Goal: Task Accomplishment & Management: Use online tool/utility

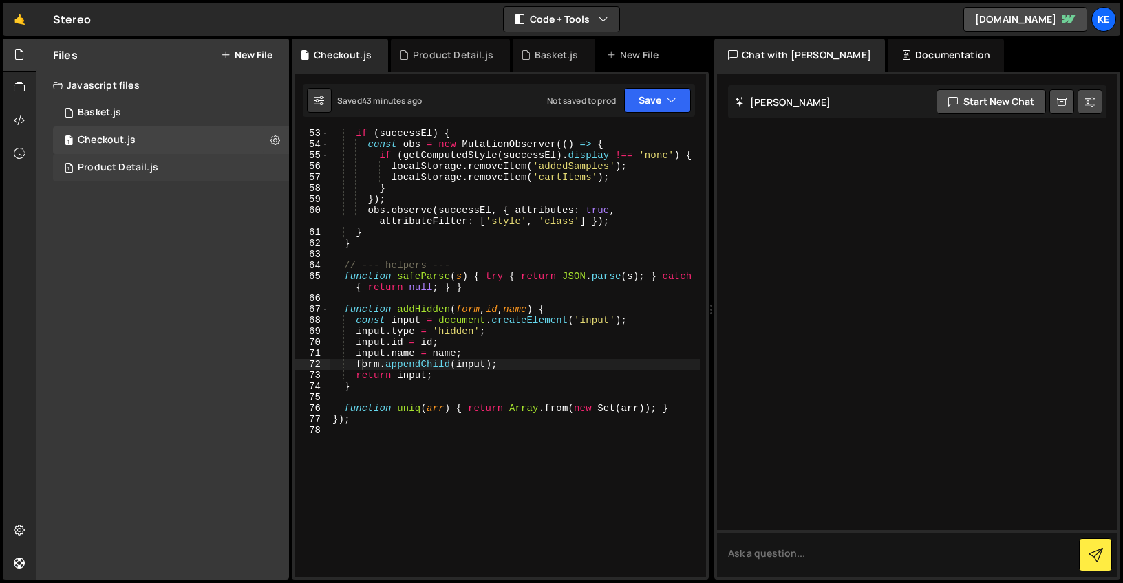
scroll to position [684, 0]
click at [108, 165] on div "Product Detail.js" at bounding box center [118, 168] width 80 height 12
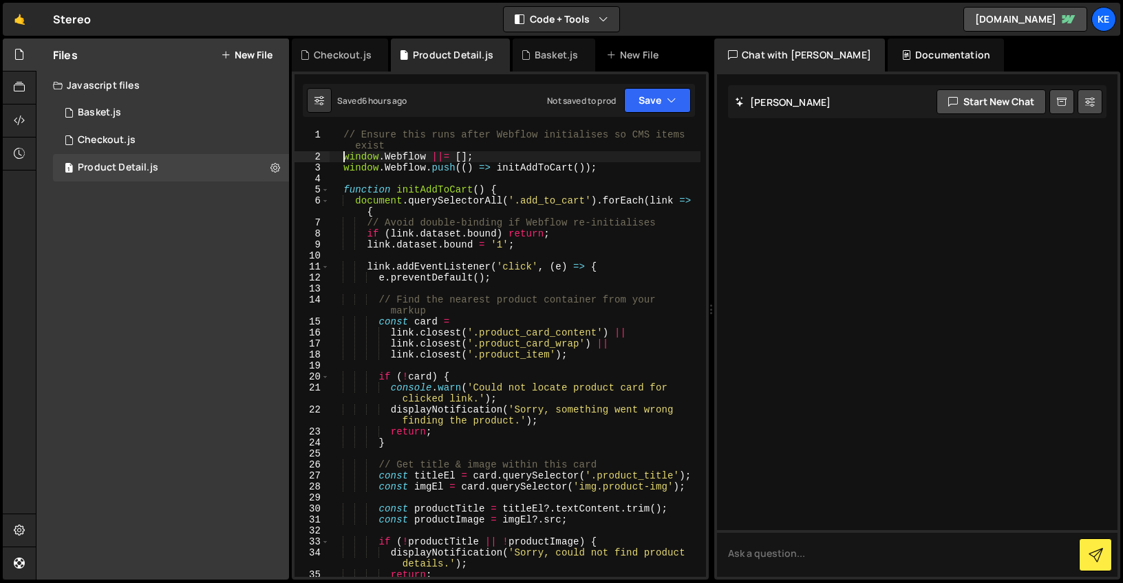
click at [342, 160] on div "// Ensure this runs after Webflow initialises so CMS items exist window . Webfl…" at bounding box center [514, 369] width 371 height 481
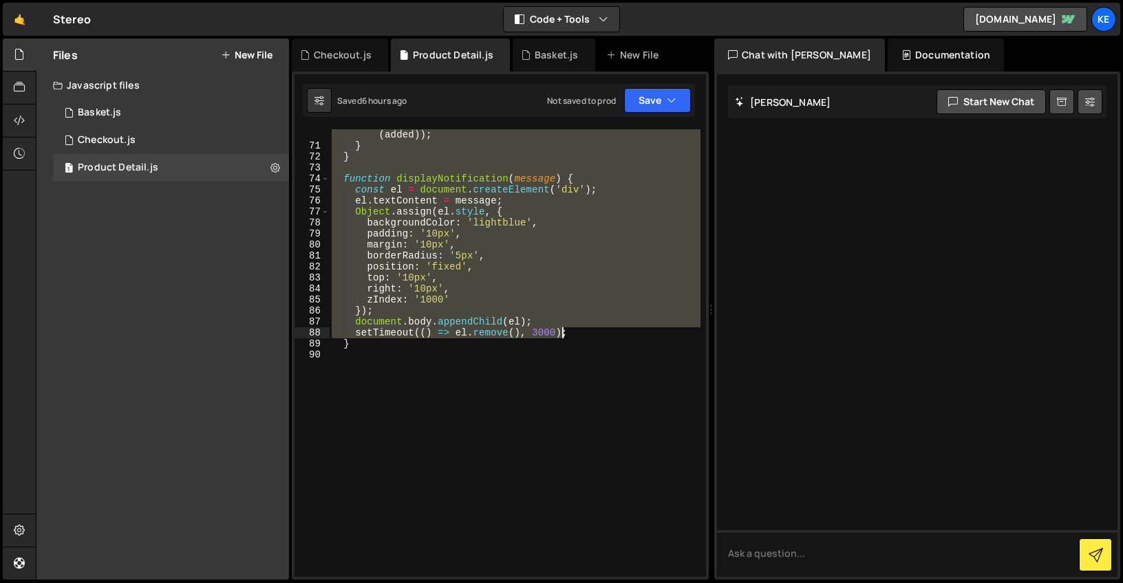
scroll to position [937, 0]
drag, startPoint x: 341, startPoint y: 139, endPoint x: 561, endPoint y: 433, distance: 367.6
click at [561, 433] on div "localStorage . setItem ( 'addedSamples' , JSON . stringify ( added )) ; } } fun…" at bounding box center [514, 357] width 371 height 481
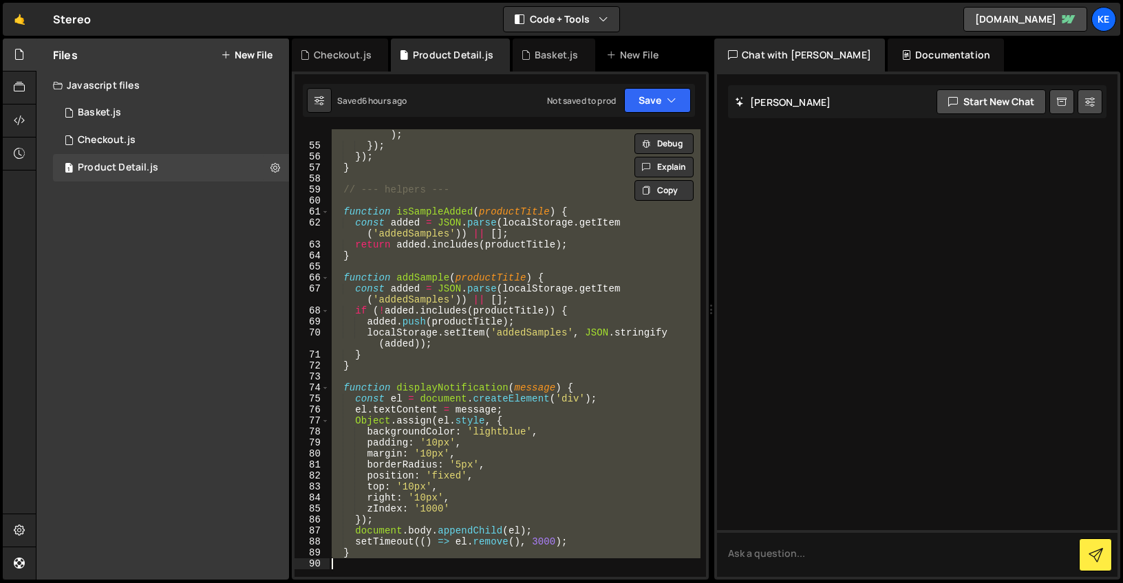
scroll to position [814, 0]
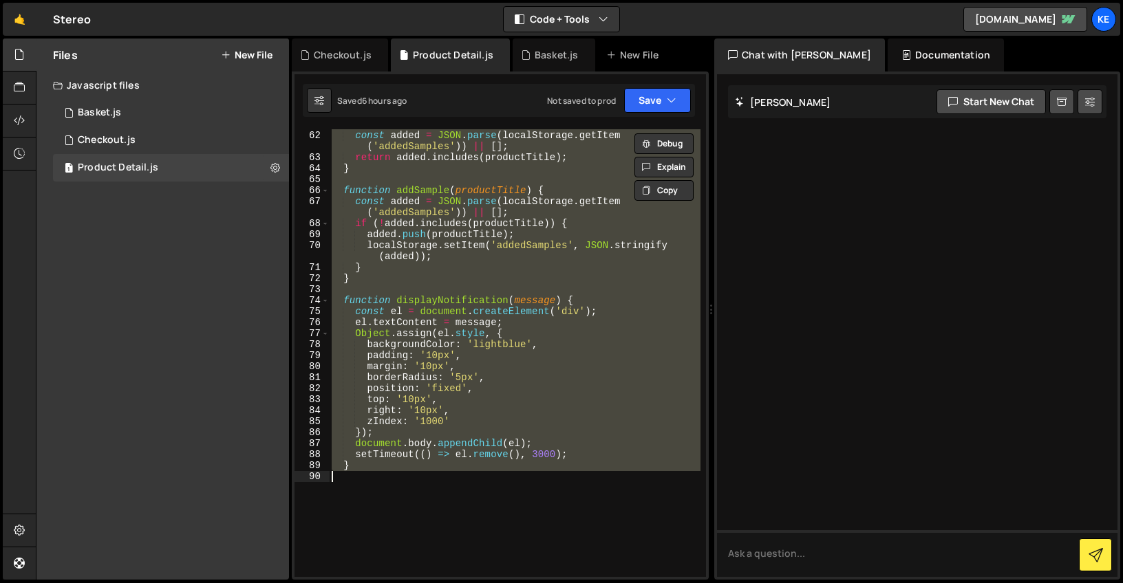
type textarea "}"
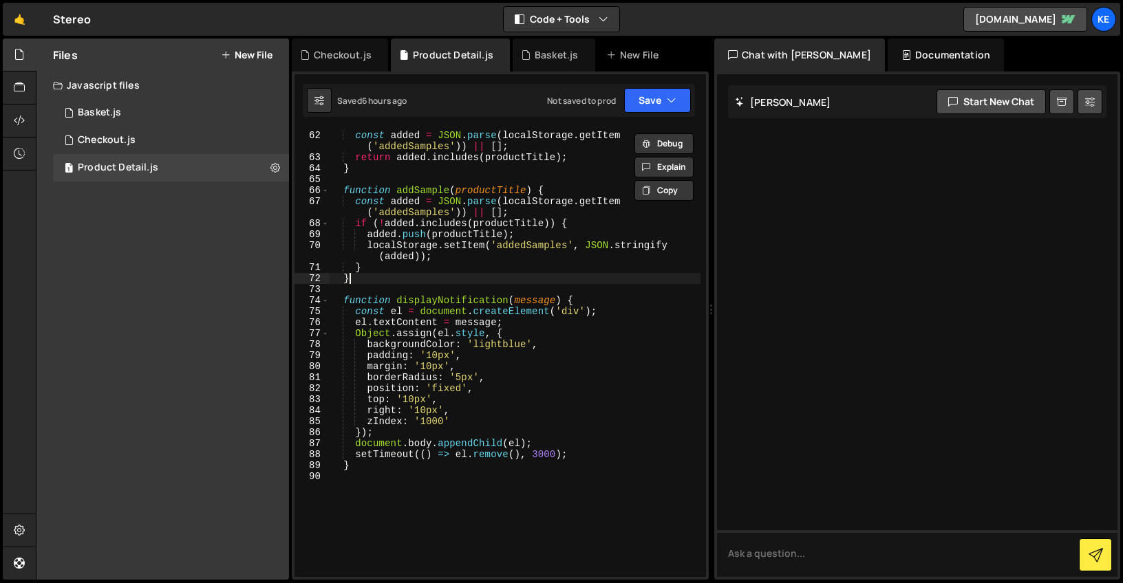
click at [437, 279] on div "function isSampleAdded ( productTitle ) { const added = JSON . parse ( localSto…" at bounding box center [514, 354] width 371 height 470
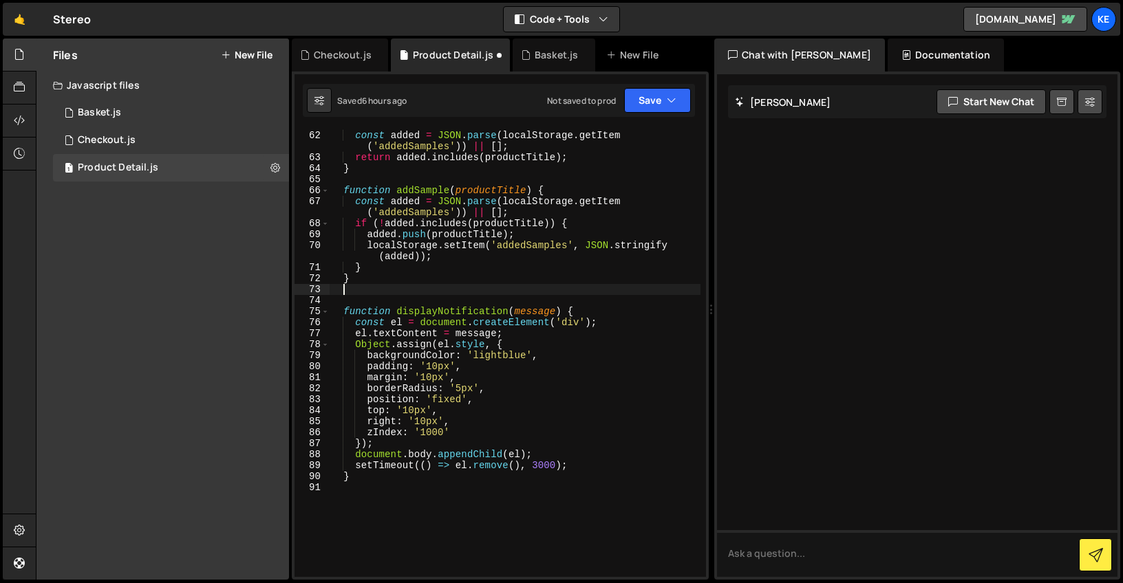
click at [382, 503] on div "function isSampleAdded ( productTitle ) { const added = JSON . parse ( localSto…" at bounding box center [514, 354] width 371 height 470
paste textarea "}"
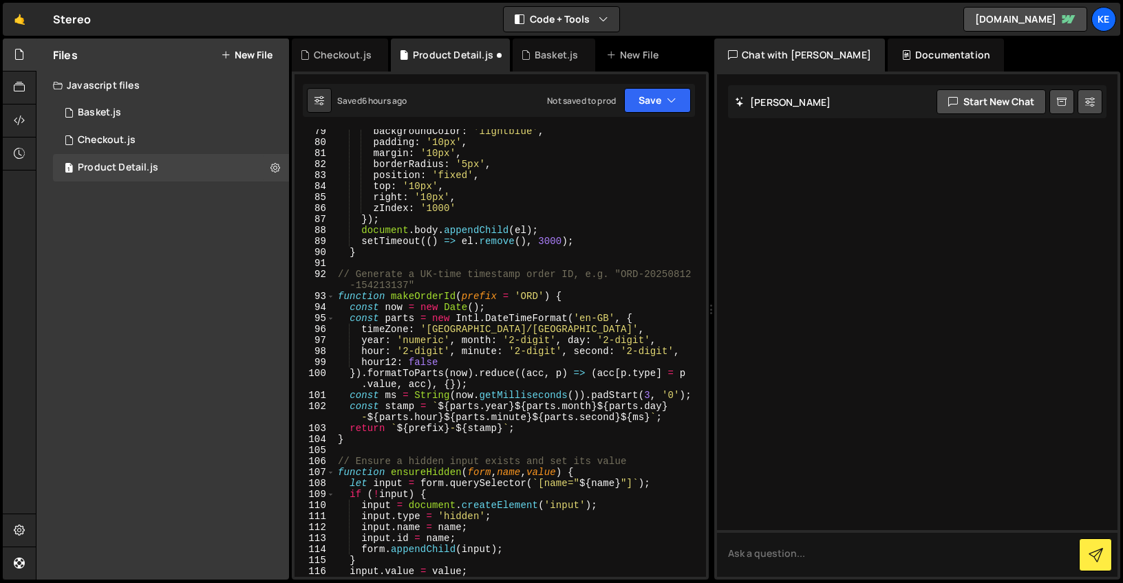
scroll to position [1049, 0]
type textarea "}"
click at [676, 100] on button "Save" at bounding box center [657, 100] width 67 height 25
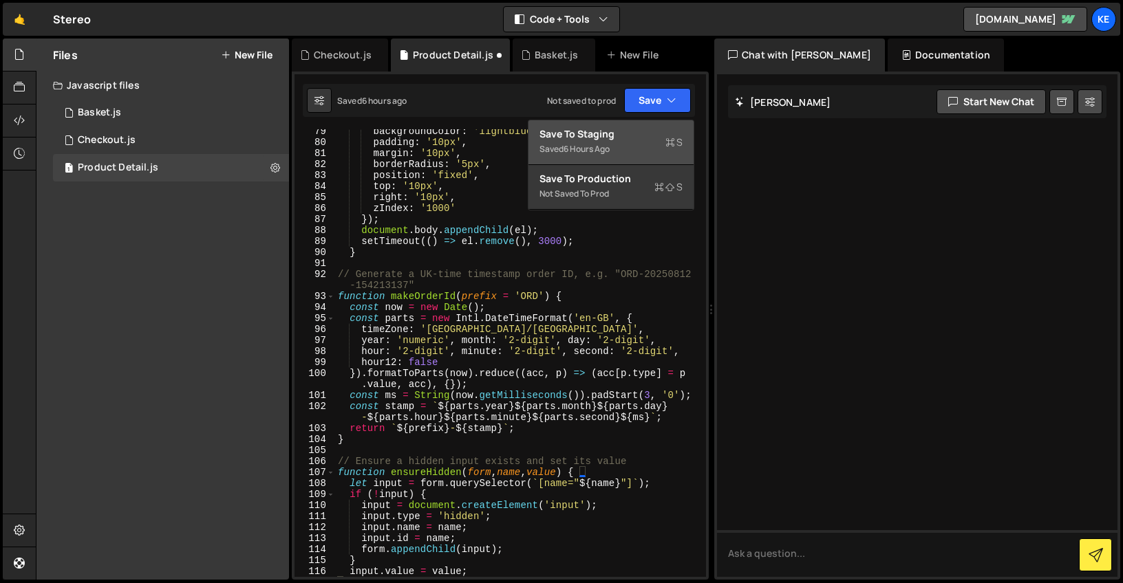
click at [600, 144] on div "6 hours ago" at bounding box center [586, 149] width 46 height 12
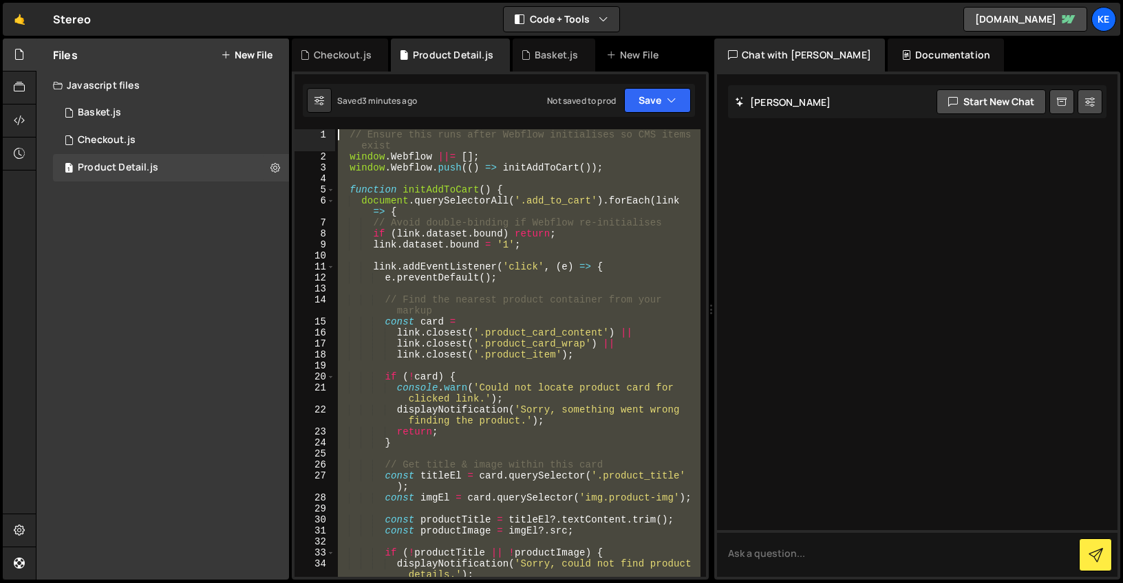
scroll to position [0, 0]
drag, startPoint x: 455, startPoint y: 432, endPoint x: 306, endPoint y: -101, distance: 553.4
click at [306, 0] on html "Projects [GEOGRAPHIC_DATA] Blog Ke Projects Your Teams Account Upgrade Logout" at bounding box center [561, 291] width 1123 height 583
paste textarea "</script>"
type textarea "</script>"
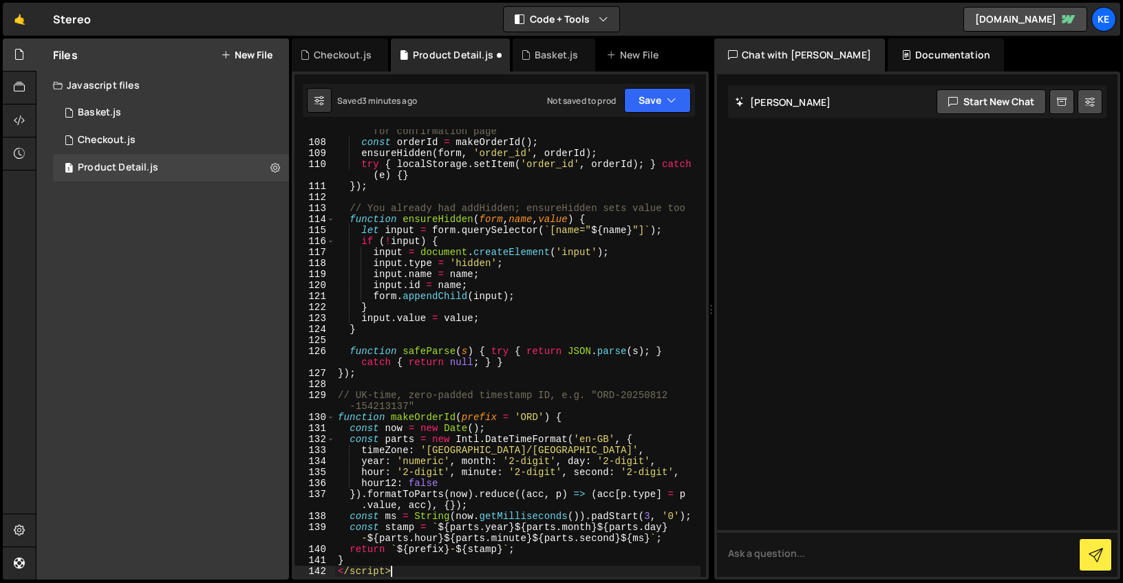
scroll to position [1401, 0]
click at [666, 96] on icon "button" at bounding box center [671, 101] width 10 height 14
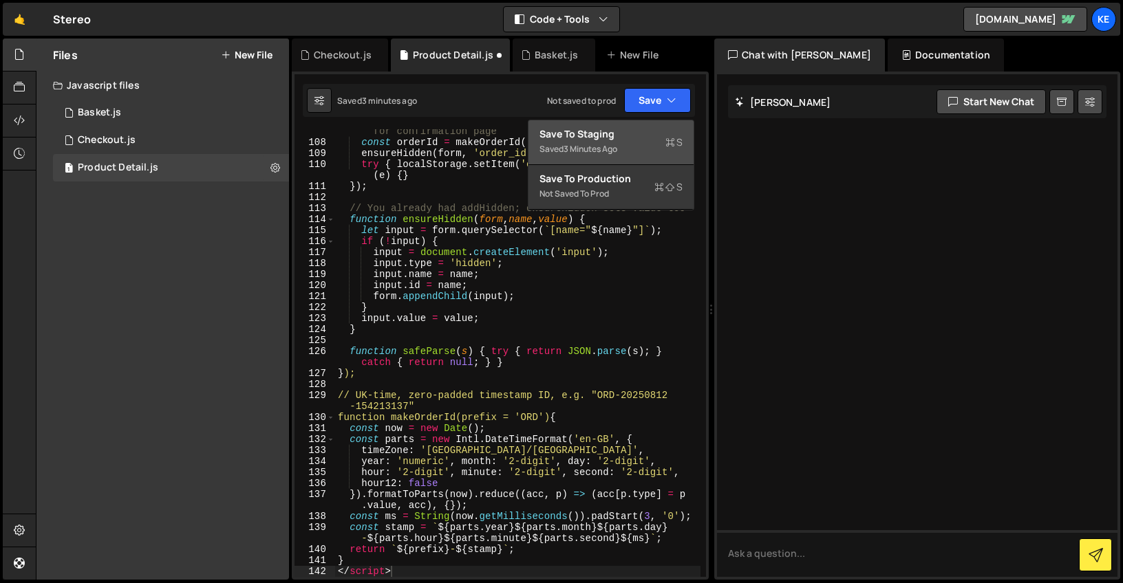
click at [619, 136] on div "Save to Staging S" at bounding box center [610, 134] width 143 height 14
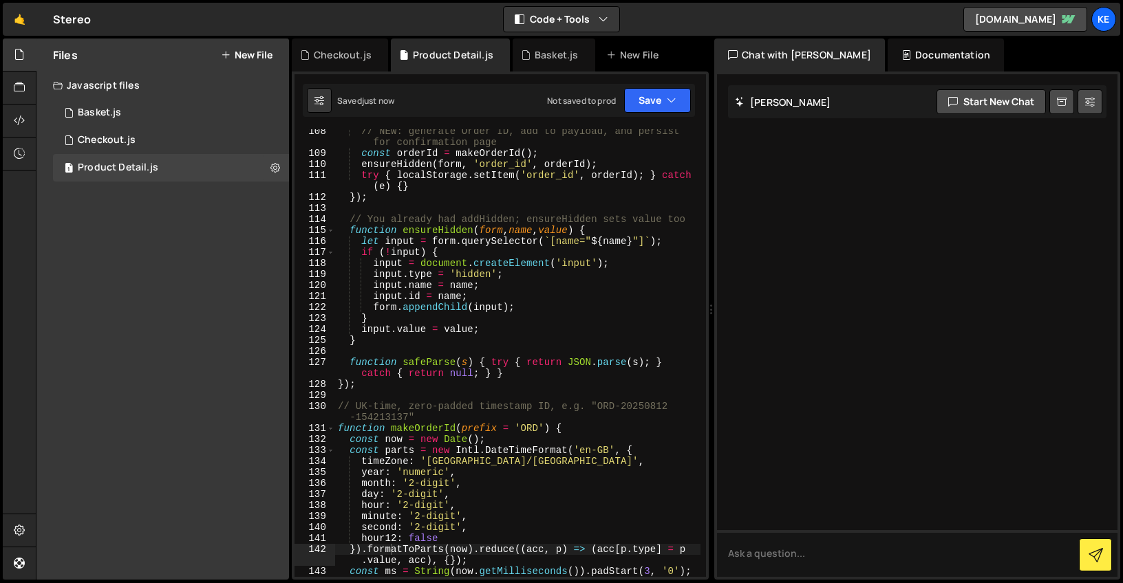
scroll to position [1686, 0]
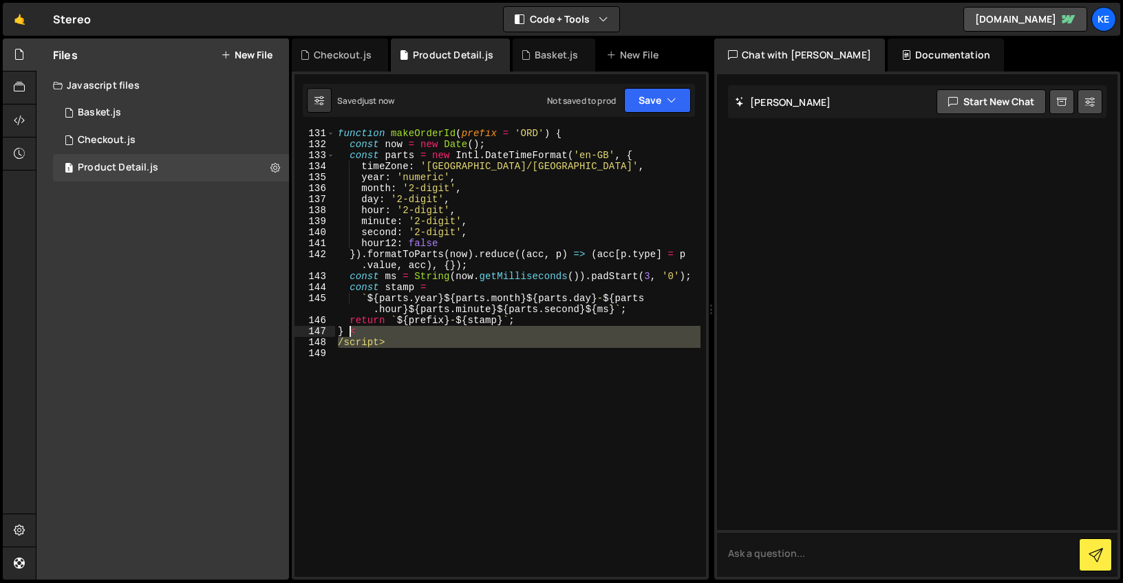
drag, startPoint x: 397, startPoint y: 351, endPoint x: 352, endPoint y: 333, distance: 48.2
click at [352, 333] on div "function makeOrderId ( prefix = 'ORD' ) { const now = new Date ( ) ; const part…" at bounding box center [517, 363] width 365 height 470
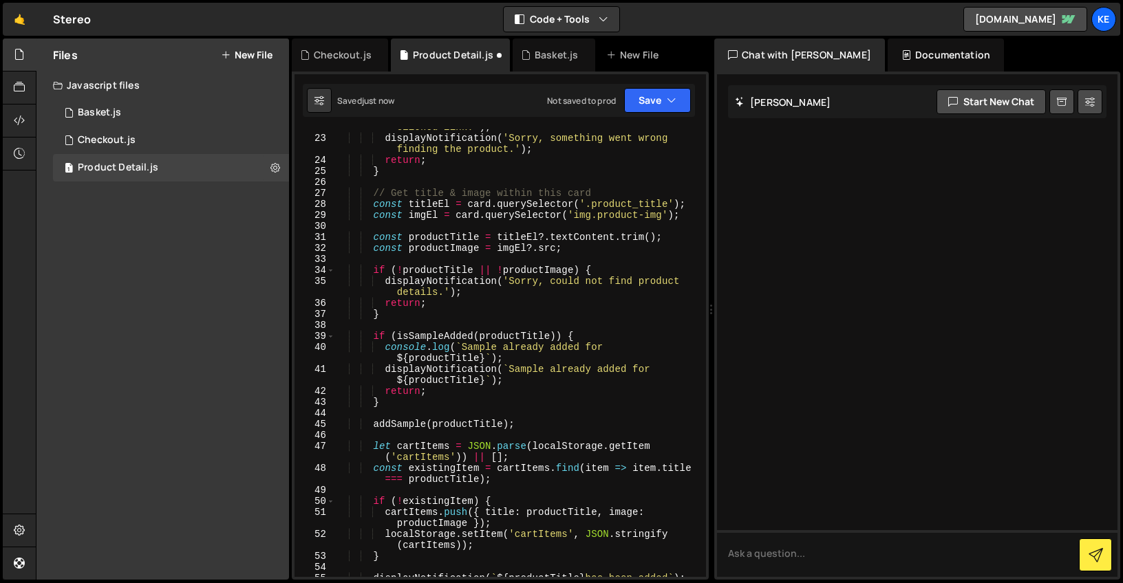
scroll to position [0, 0]
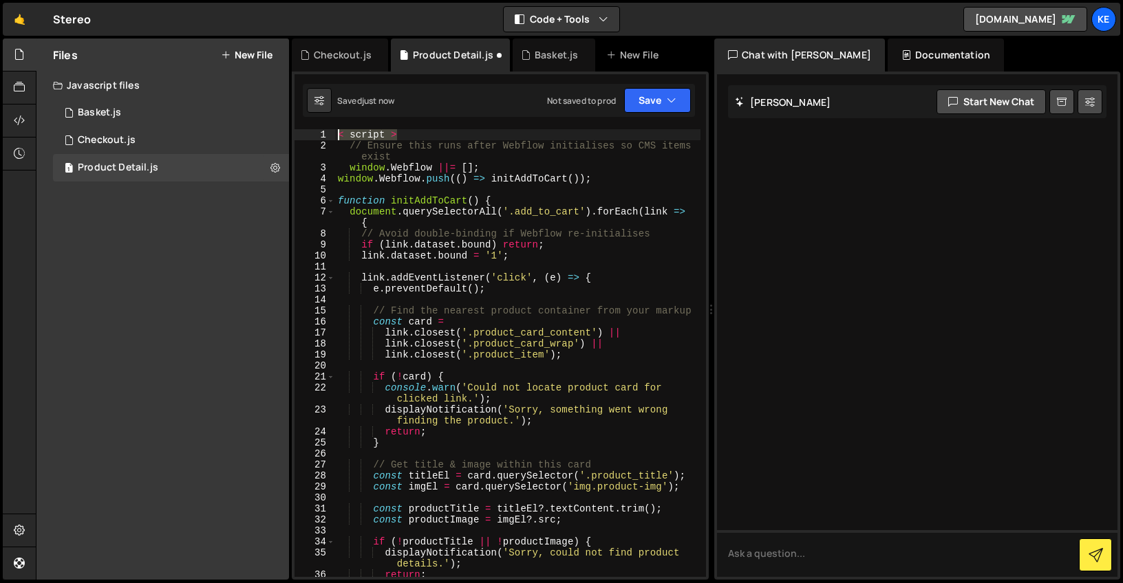
drag, startPoint x: 400, startPoint y: 131, endPoint x: 302, endPoint y: 131, distance: 98.4
click at [302, 131] on div "} 1 2 3 4 5 6 7 8 9 10 11 12 13 14 15 16 17 18 19 20 21 22 23 24 25 26 27 28 29…" at bounding box center [499, 353] width 411 height 448
type textarea "< script >"
type textarea "// Ensure this runs after Webflow initialises so CMS items exist"
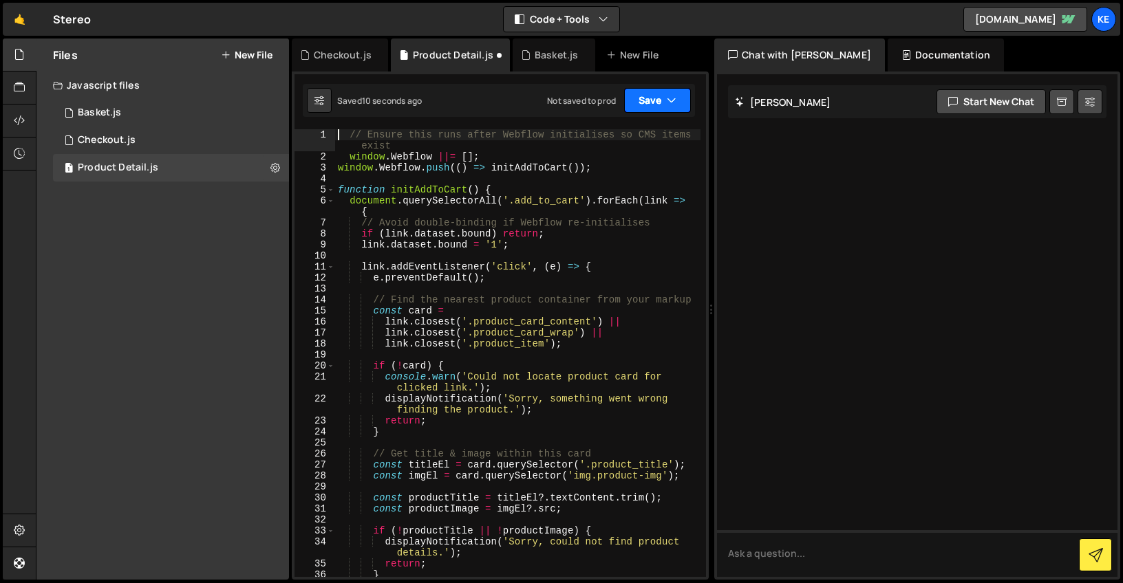
click at [675, 110] on button "Save" at bounding box center [657, 100] width 67 height 25
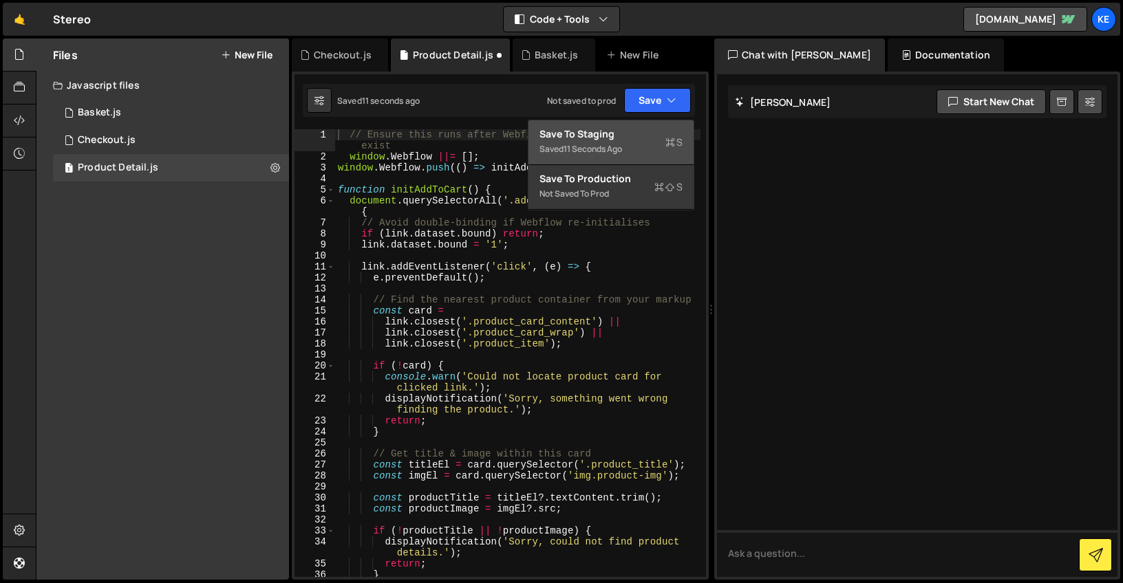
click at [620, 128] on div "Save to Staging S" at bounding box center [610, 134] width 143 height 14
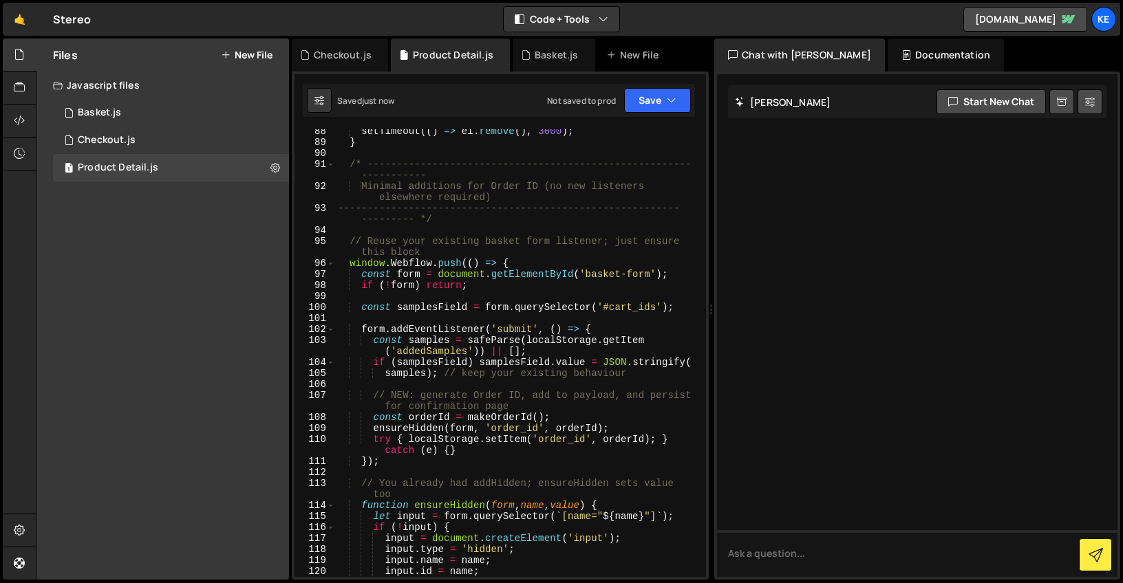
scroll to position [1719, 0]
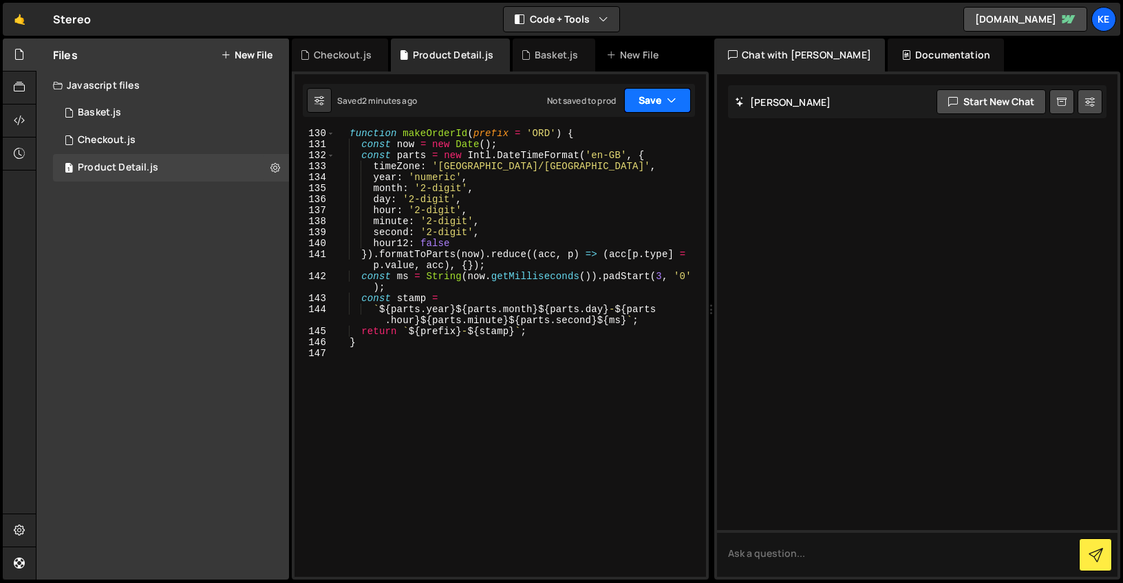
click at [669, 98] on icon "button" at bounding box center [671, 101] width 10 height 14
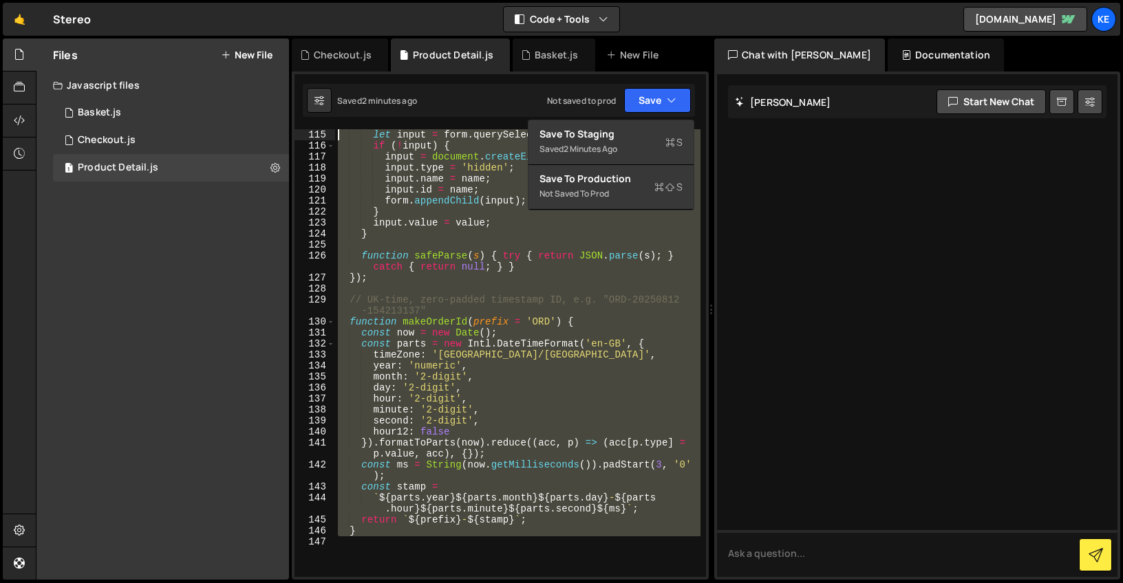
scroll to position [0, 0]
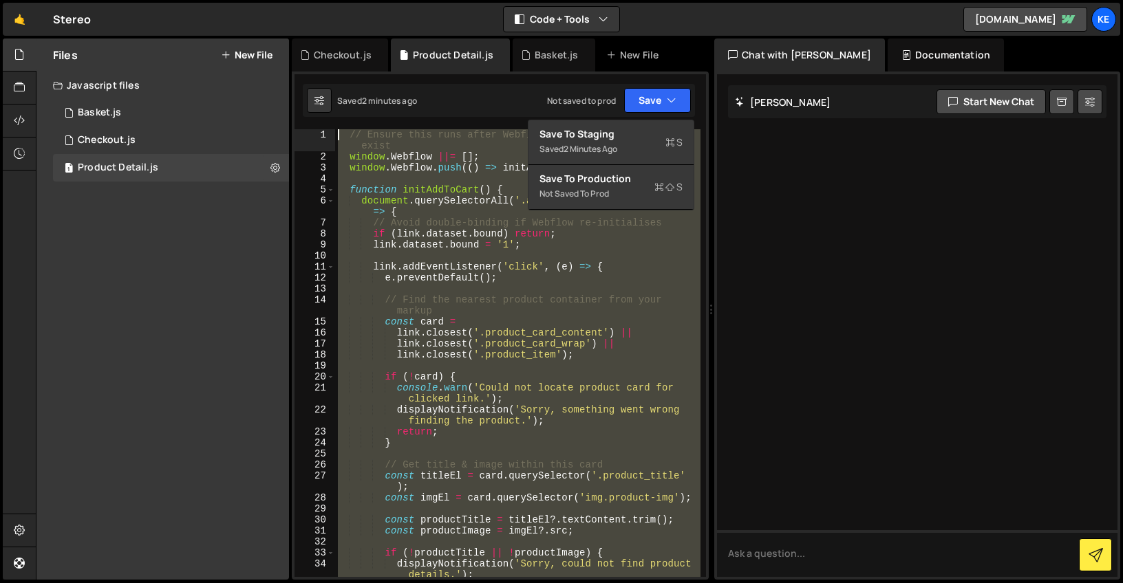
drag, startPoint x: 394, startPoint y: 352, endPoint x: 307, endPoint y: -90, distance: 450.8
click at [307, 0] on html "Projects [GEOGRAPHIC_DATA] Blog Ke Projects Your Teams Account Upgrade Logout" at bounding box center [561, 291] width 1123 height 583
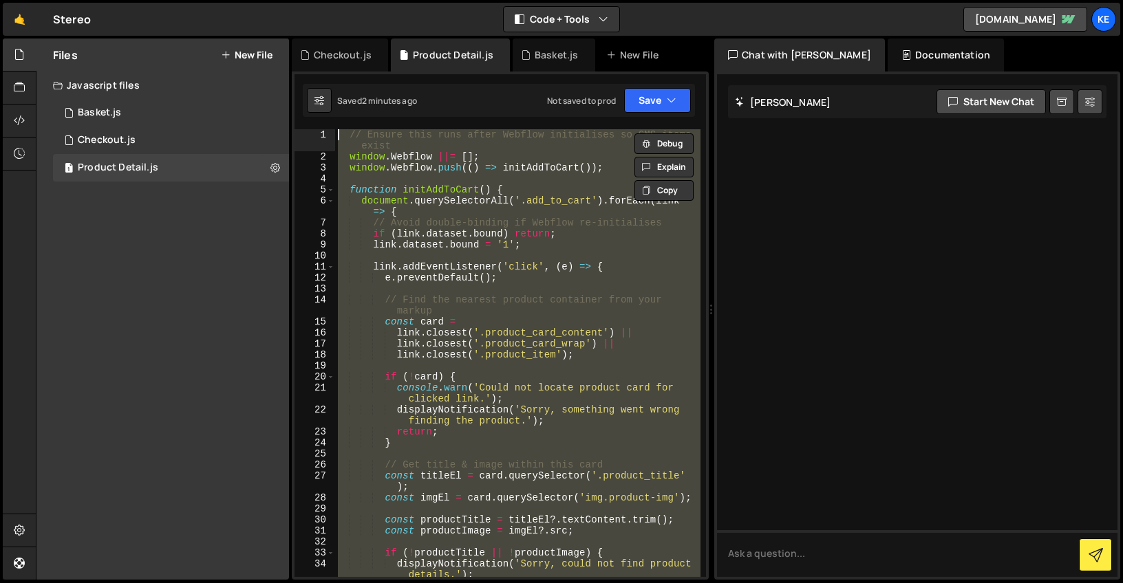
paste textarea "}"
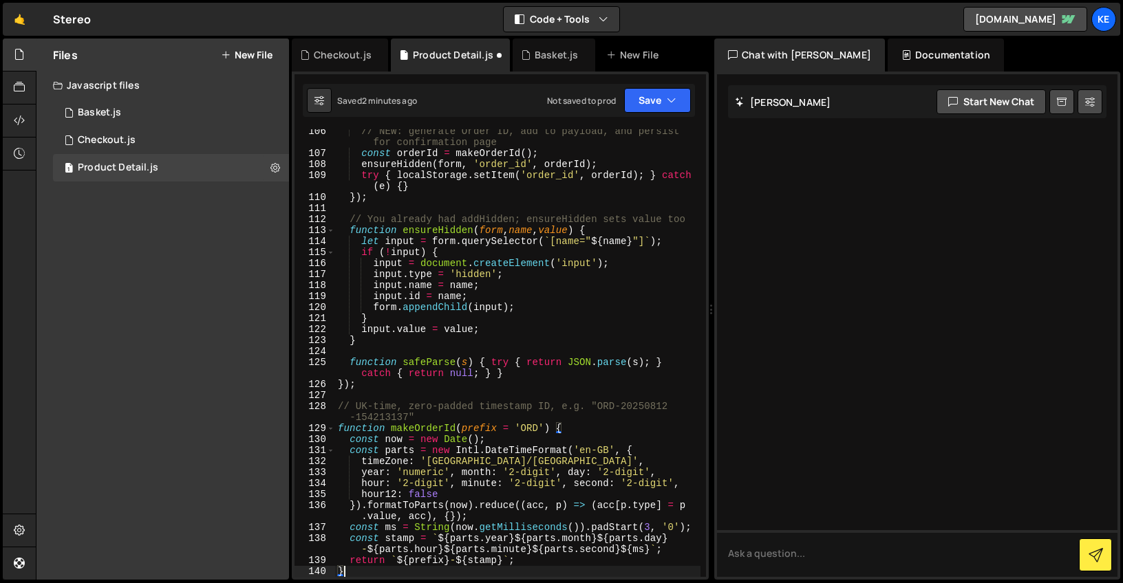
scroll to position [1460, 0]
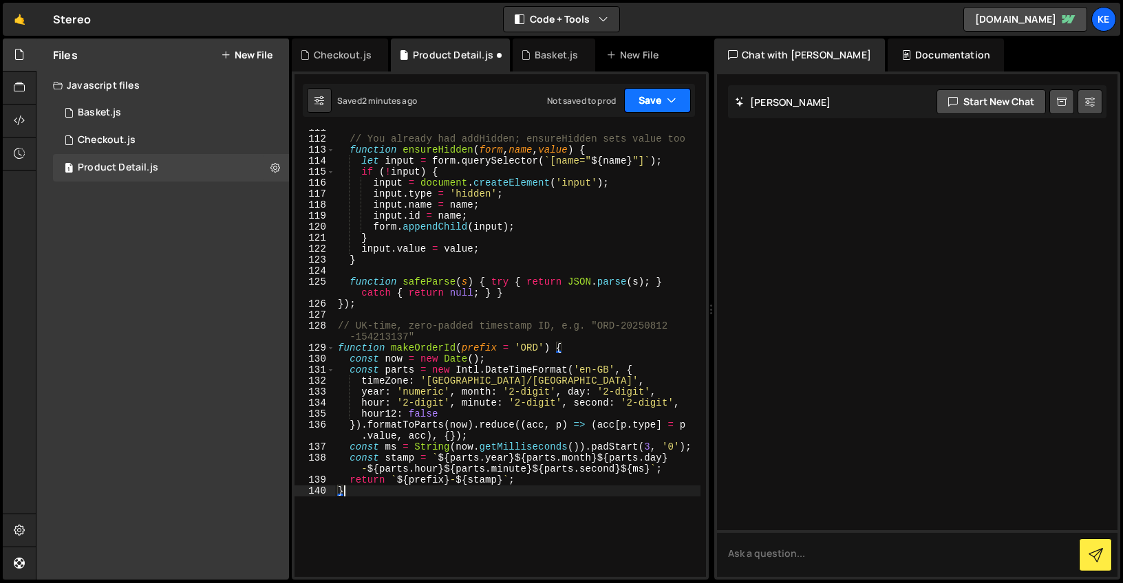
click at [675, 101] on icon "button" at bounding box center [671, 101] width 10 height 14
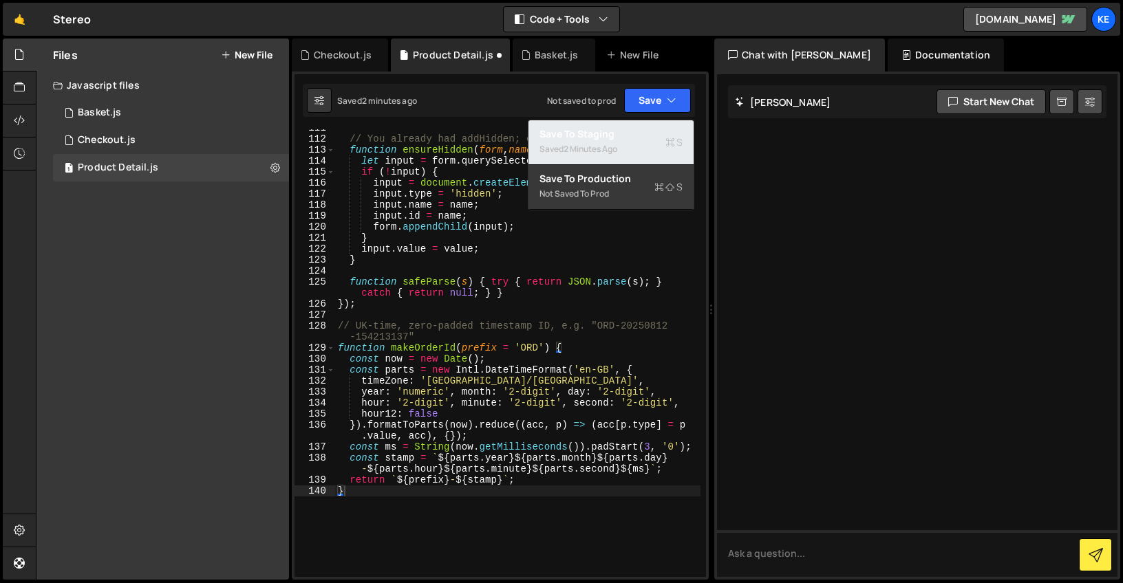
click at [638, 147] on div "Saved 2 minutes ago" at bounding box center [610, 149] width 143 height 17
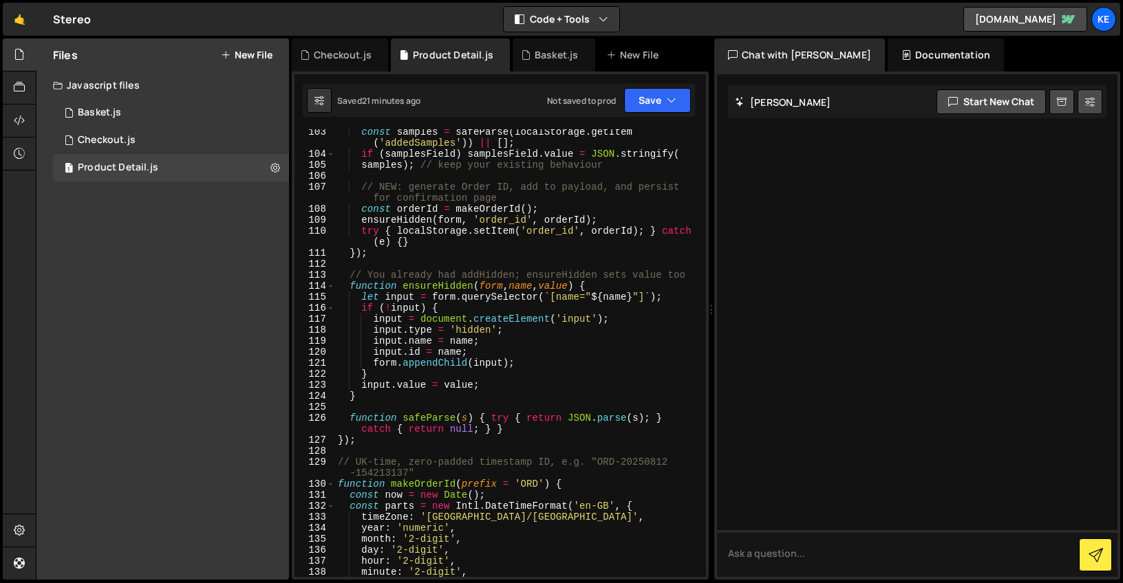
scroll to position [1417, 0]
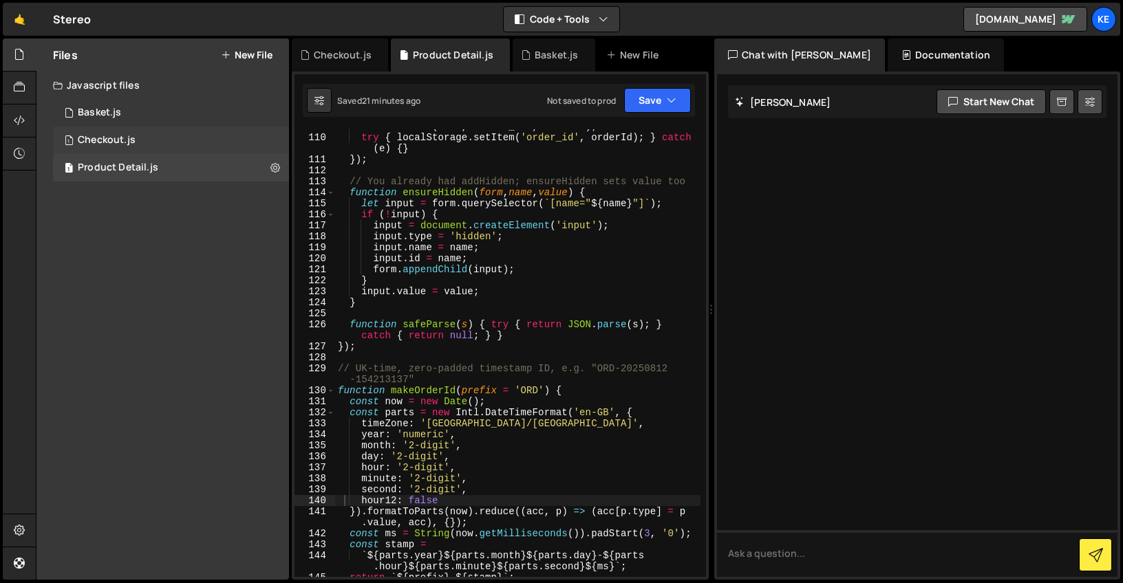
click at [113, 134] on div "Checkout.js" at bounding box center [107, 140] width 58 height 12
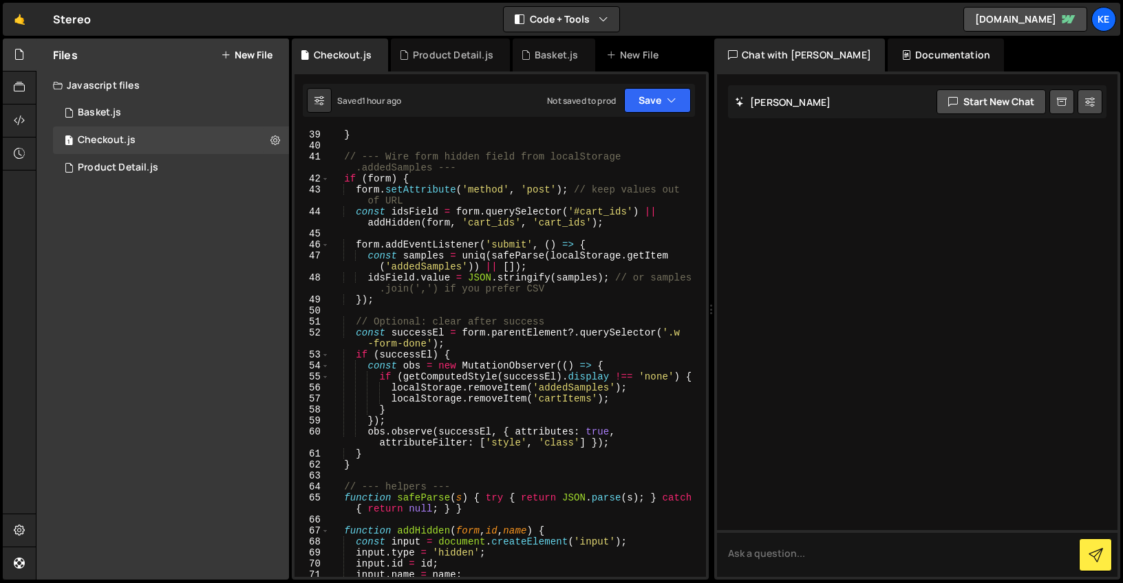
scroll to position [462, 0]
click at [120, 168] on div "Product Detail.js" at bounding box center [118, 168] width 80 height 12
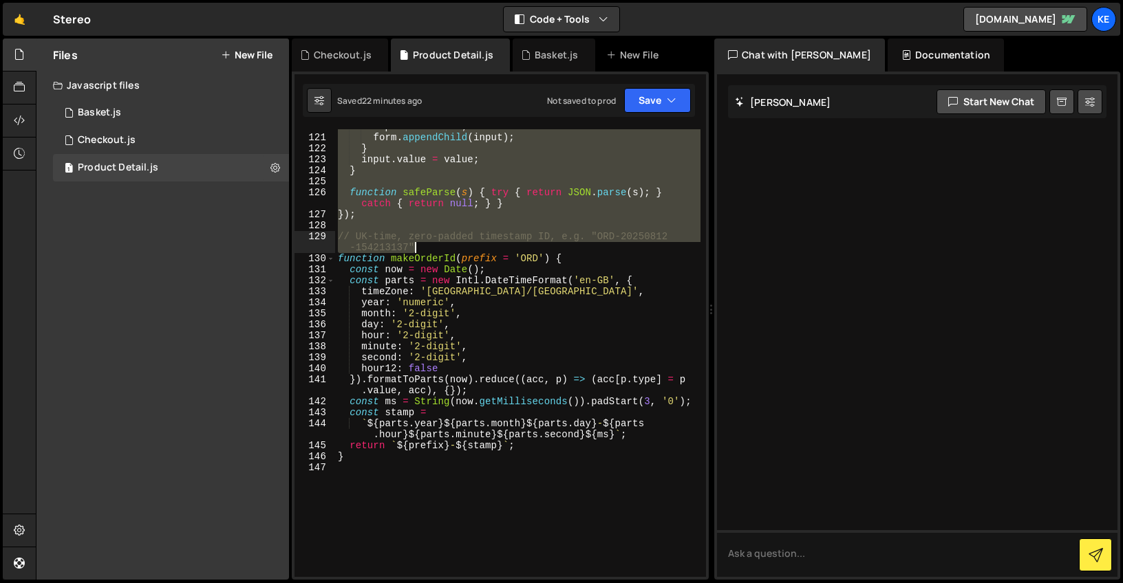
scroll to position [1664, 0]
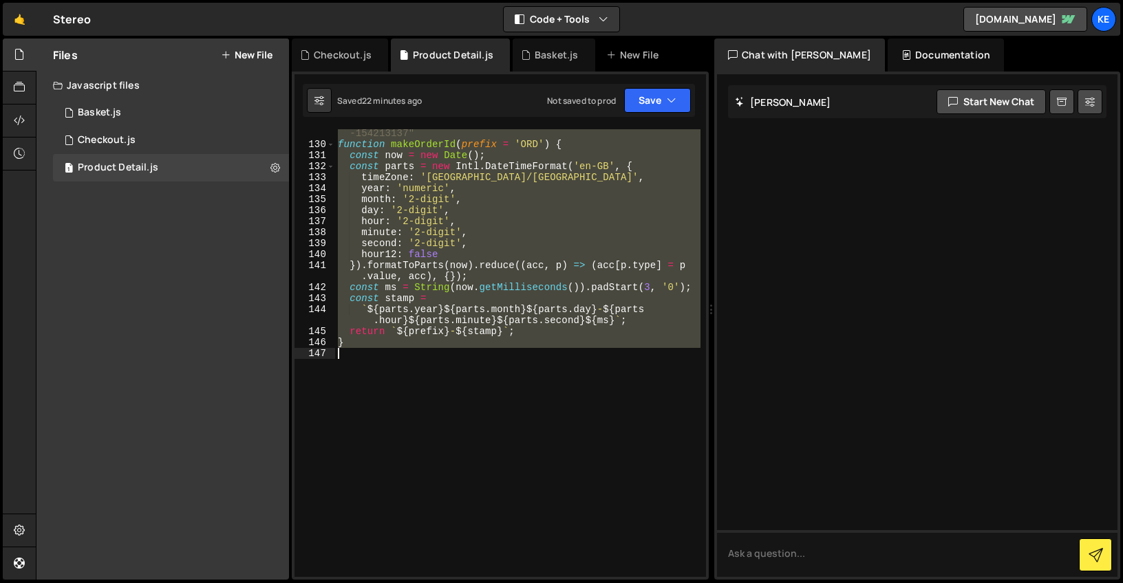
drag, startPoint x: 339, startPoint y: 205, endPoint x: 539, endPoint y: 357, distance: 251.3
click at [539, 357] on div "// UK-time, zero-padded timestamp ID, e.g. "ORD-20250812 -154213137" function m…" at bounding box center [517, 357] width 365 height 481
type textarea "}"
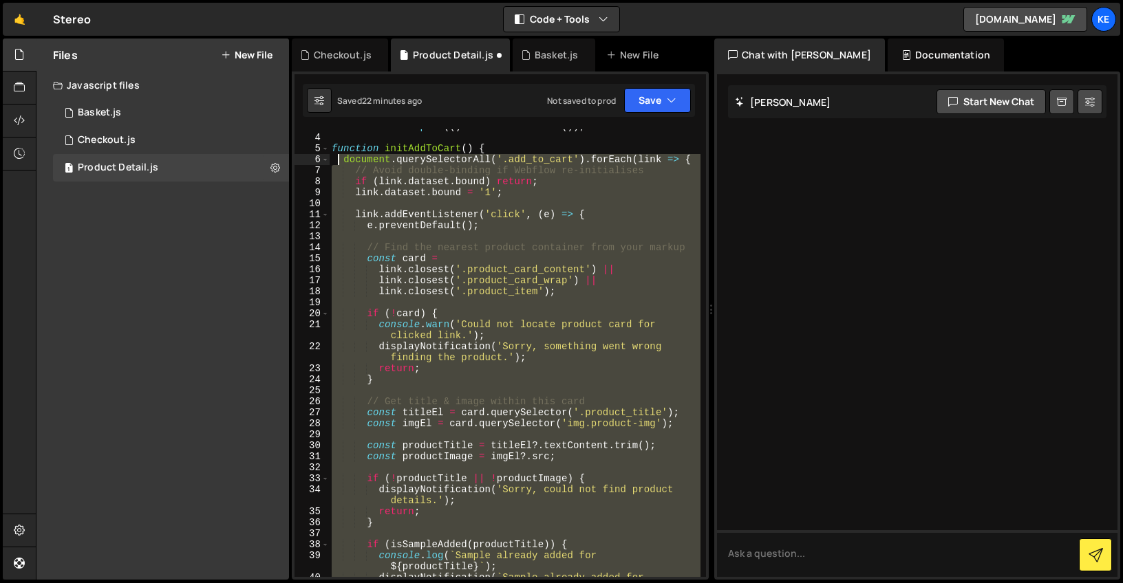
scroll to position [0, 0]
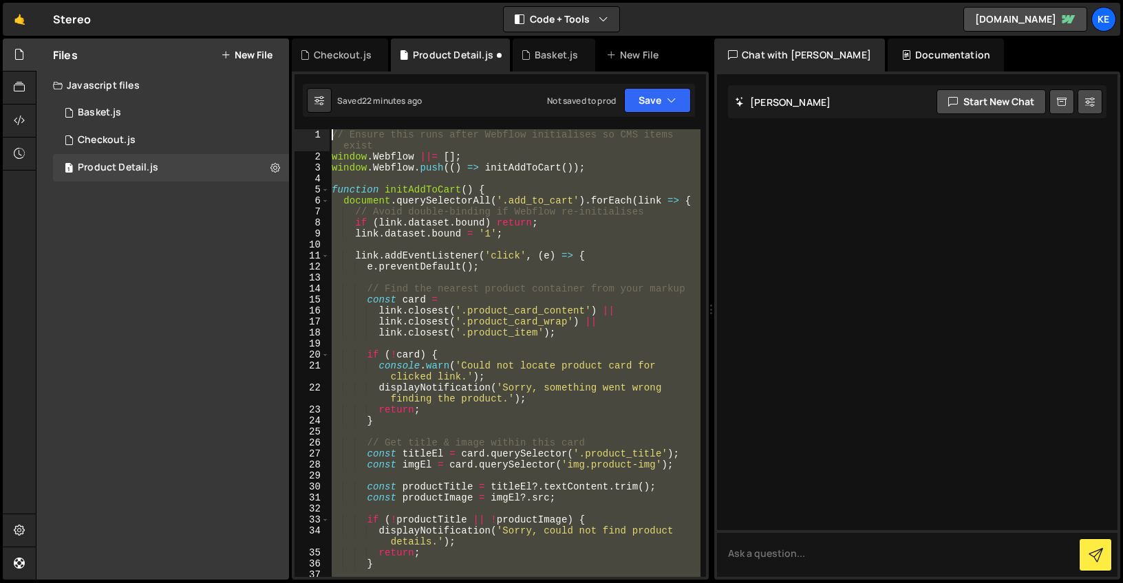
drag, startPoint x: 373, startPoint y: 338, endPoint x: 324, endPoint y: 71, distance: 272.1
click at [325, 72] on div "1 2 3 4 5 6 7 8 9 10 11 12 13 14 15 16 17 18 19 20 21 22 23 24 25 // Get the ca…" at bounding box center [500, 326] width 417 height 508
type textarea "// Ensure this runs after Webflow initialises so CMS items exist window.Webflow…"
click at [115, 141] on div "Checkout.js" at bounding box center [107, 140] width 58 height 12
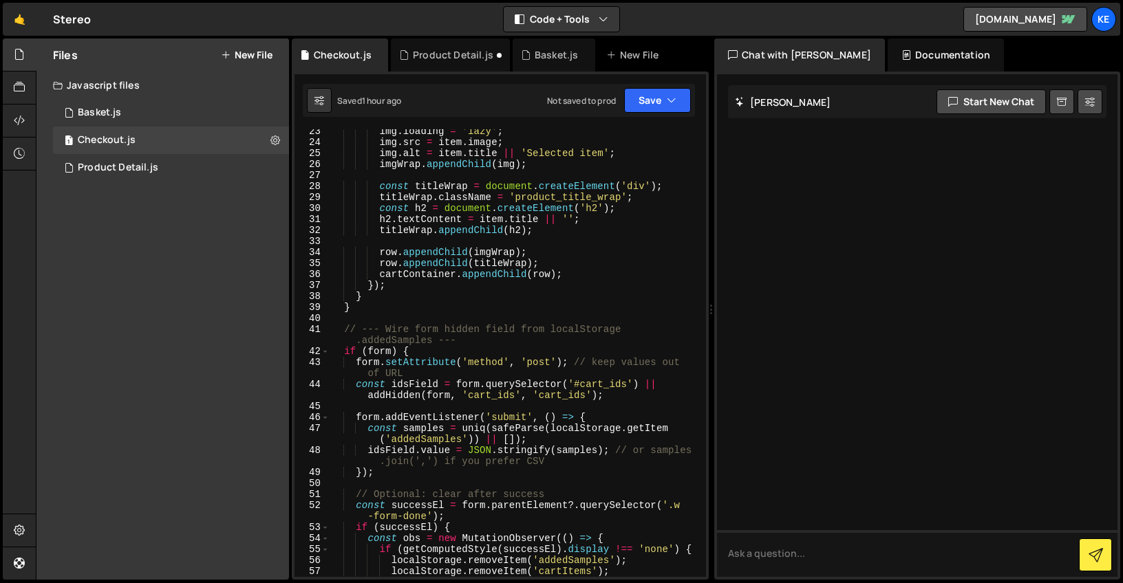
scroll to position [290, 0]
click at [130, 171] on div "Product Detail.js" at bounding box center [118, 168] width 80 height 12
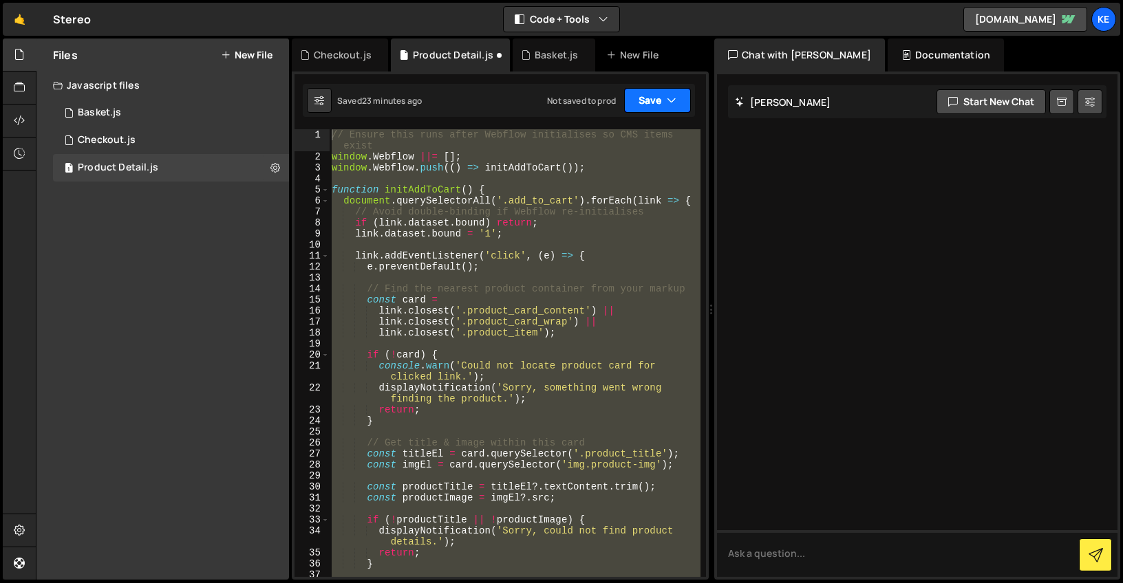
click at [664, 100] on button "Save" at bounding box center [657, 100] width 67 height 25
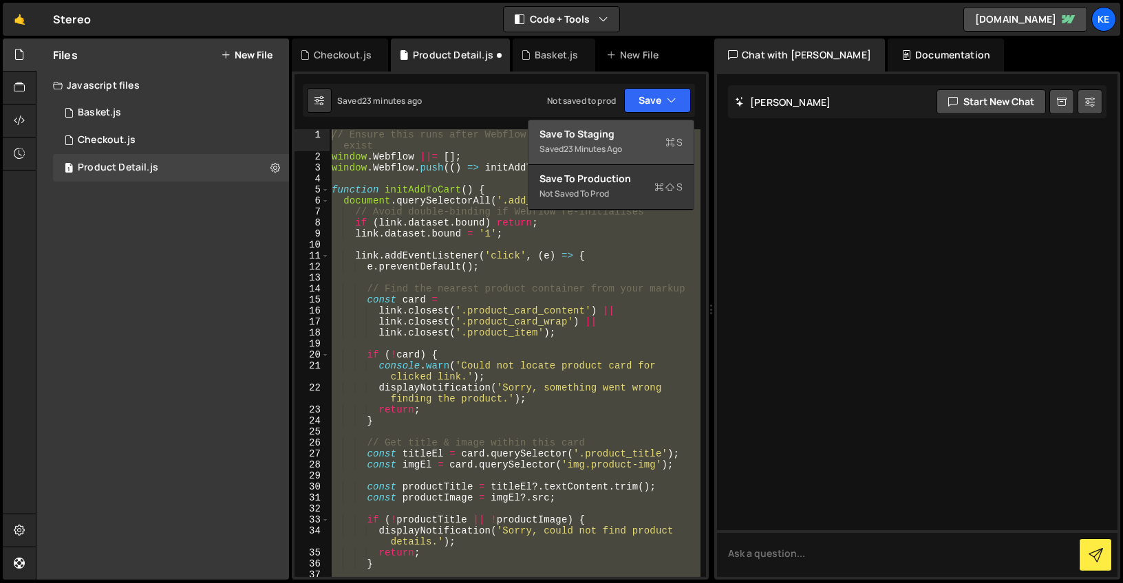
click at [629, 123] on button "Save to Staging S Saved 23 minutes ago" at bounding box center [610, 142] width 165 height 45
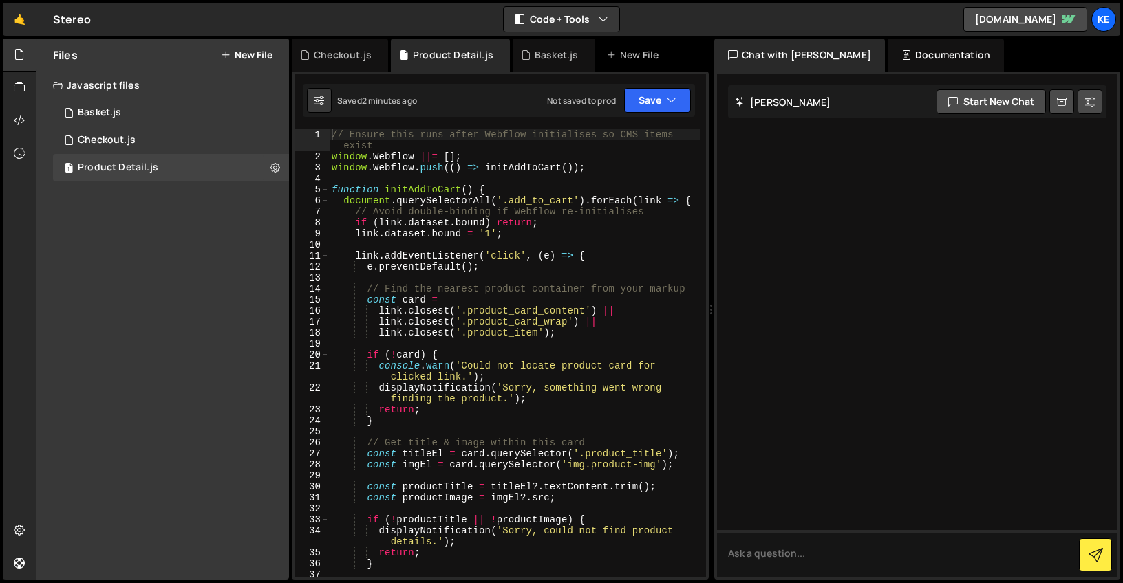
scroll to position [691, 0]
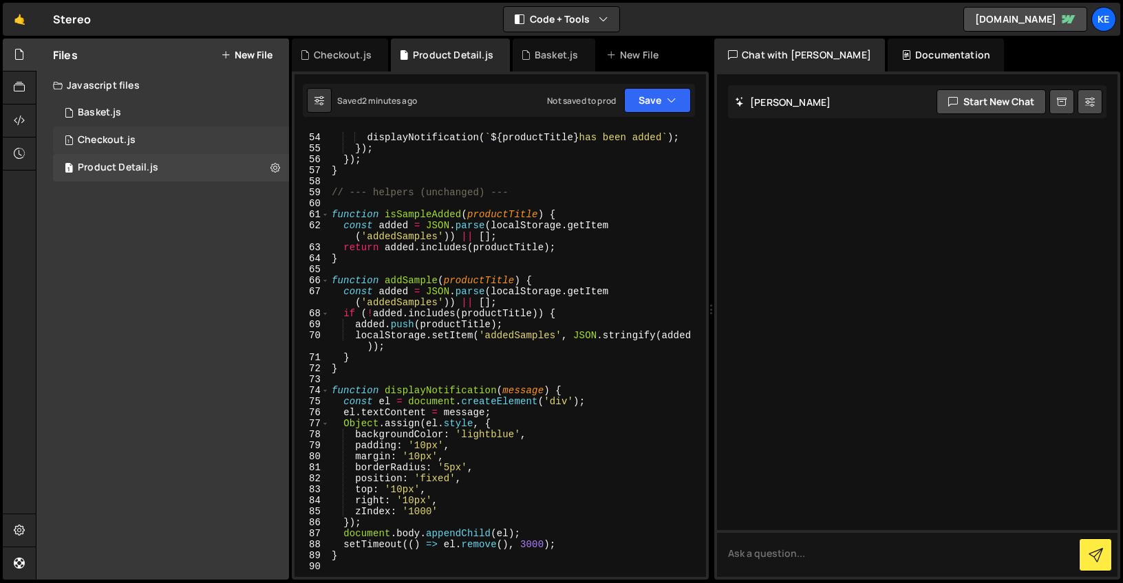
click at [140, 144] on div "1 Checkout.js 0" at bounding box center [171, 141] width 236 height 28
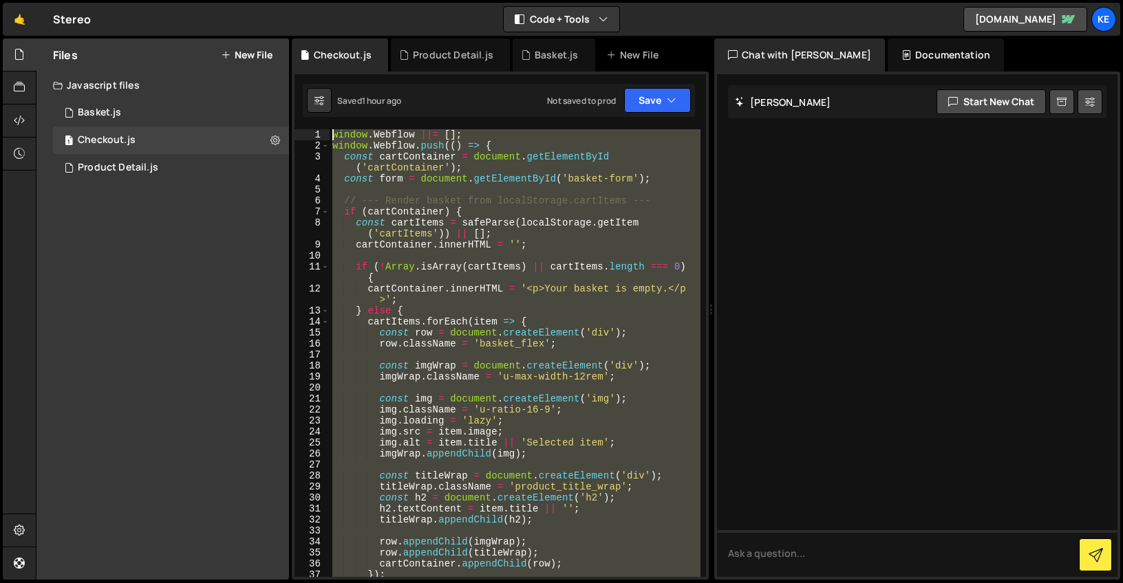
scroll to position [0, 0]
drag, startPoint x: 435, startPoint y: 385, endPoint x: 303, endPoint y: 24, distance: 384.5
click at [303, 24] on div "Hold on a sec... Are you certain you wish to leave this page? Any changes you'v…" at bounding box center [561, 291] width 1123 height 583
paste textarea "}"
type textarea "}"
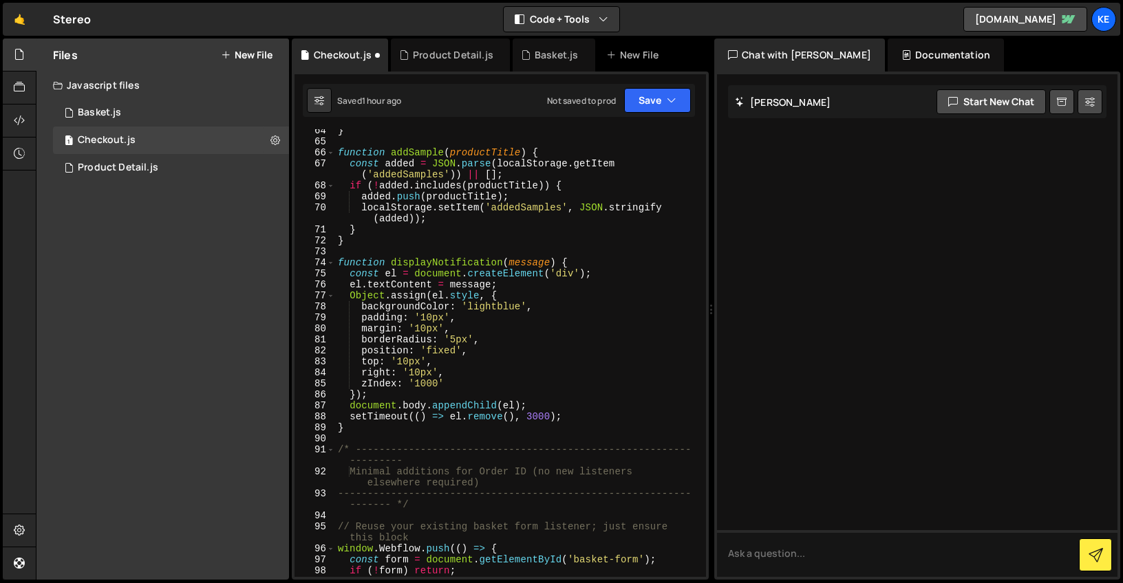
scroll to position [272, 0]
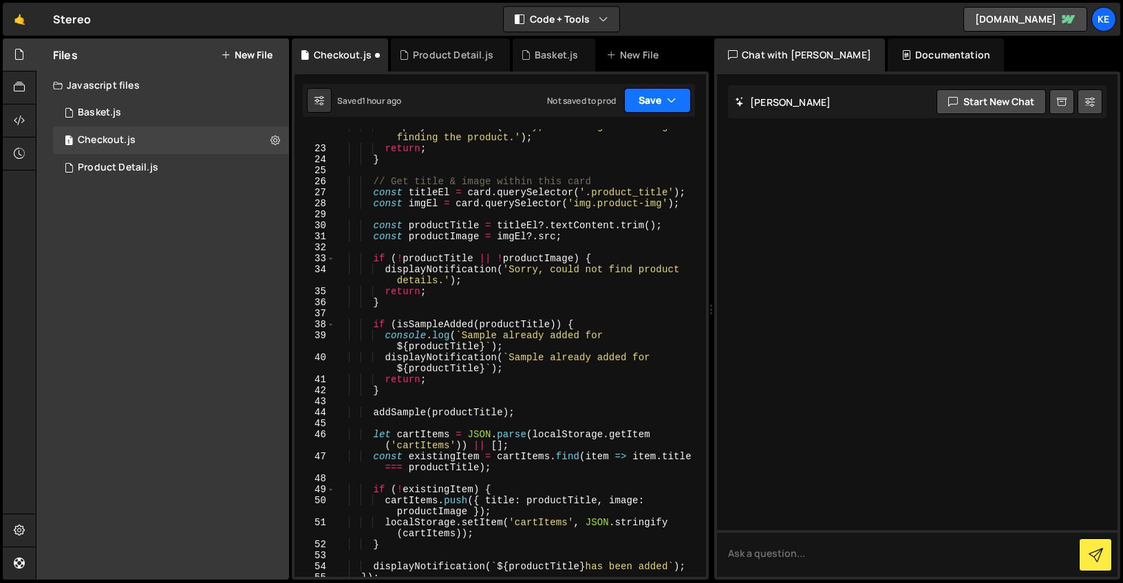
click at [661, 103] on button "Save" at bounding box center [657, 100] width 67 height 25
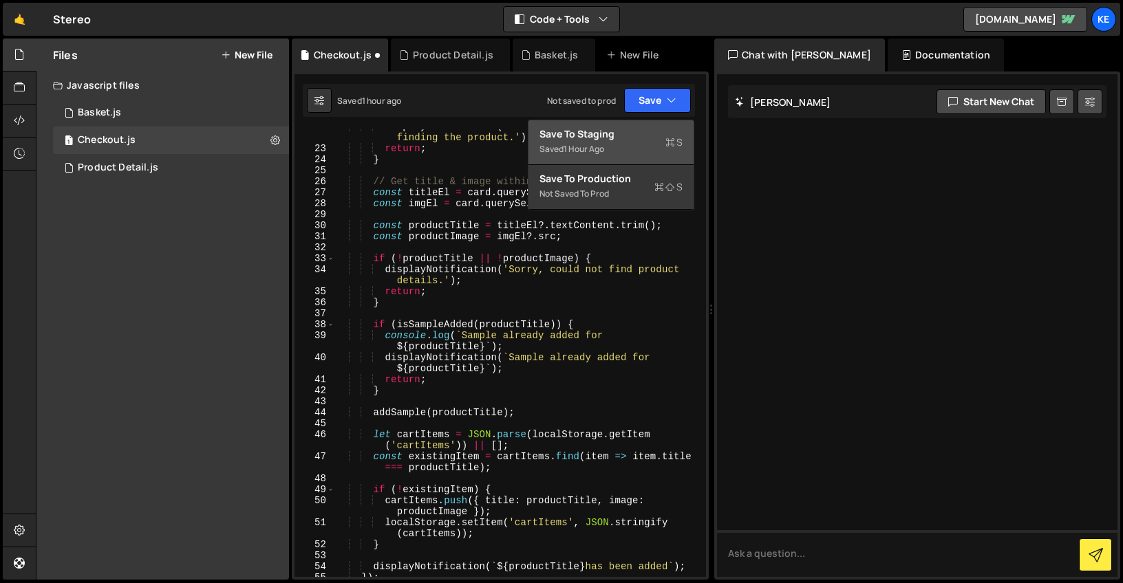
click at [615, 133] on div "Save to Staging S" at bounding box center [610, 134] width 143 height 14
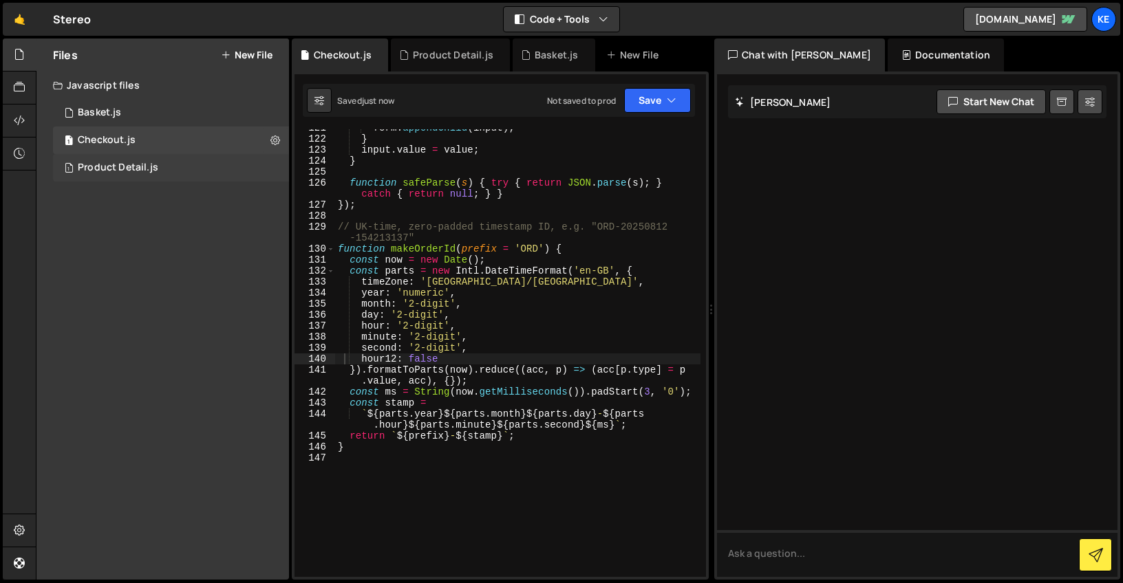
click at [102, 171] on div "Product Detail.js" at bounding box center [118, 168] width 80 height 12
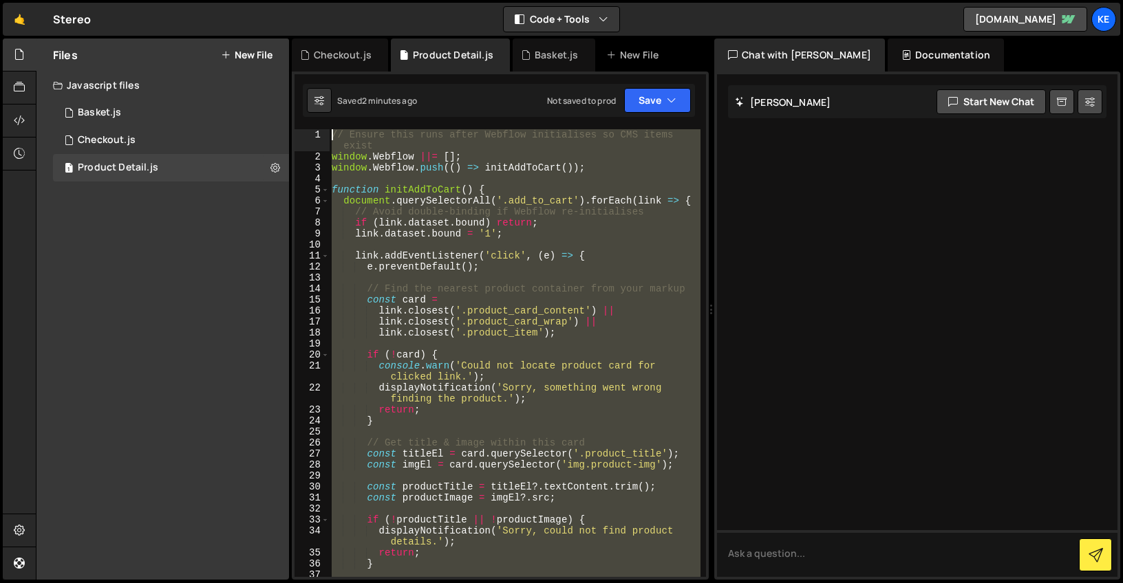
scroll to position [0, 0]
drag, startPoint x: 379, startPoint y: 558, endPoint x: 297, endPoint y: -34, distance: 597.2
click at [297, 0] on html "Projects [GEOGRAPHIC_DATA] Blog Ke Projects Your Teams Account Upgrade Logout" at bounding box center [561, 291] width 1123 height 583
type textarea "// Ensure this runs after Webflow initialises so CMS items exist window.Webflow…"
click at [661, 104] on button "Save" at bounding box center [657, 100] width 67 height 25
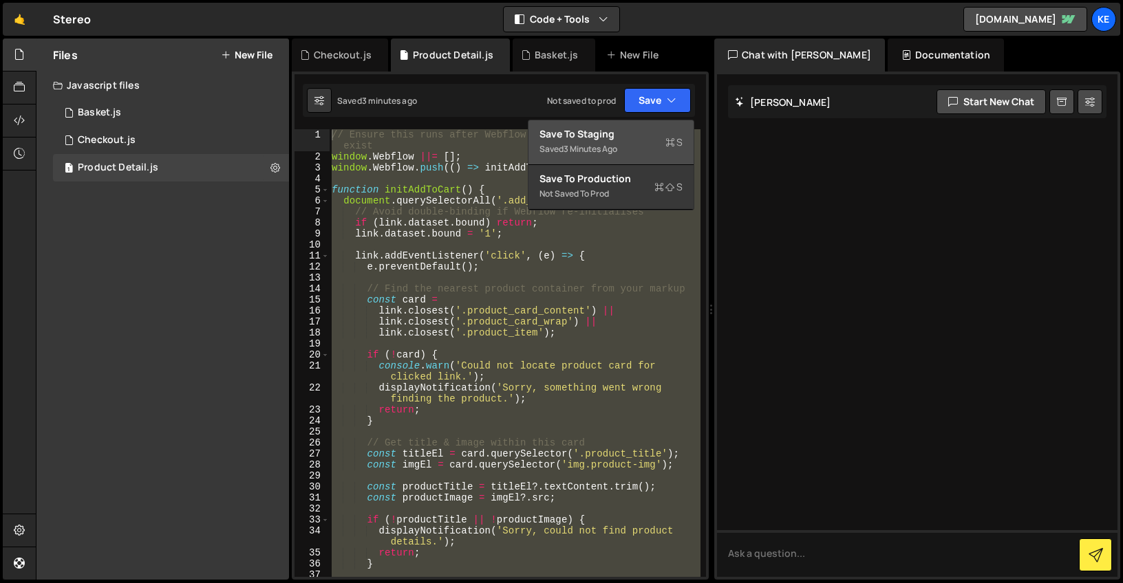
click at [624, 142] on div "Saved 3 minutes ago" at bounding box center [610, 149] width 143 height 17
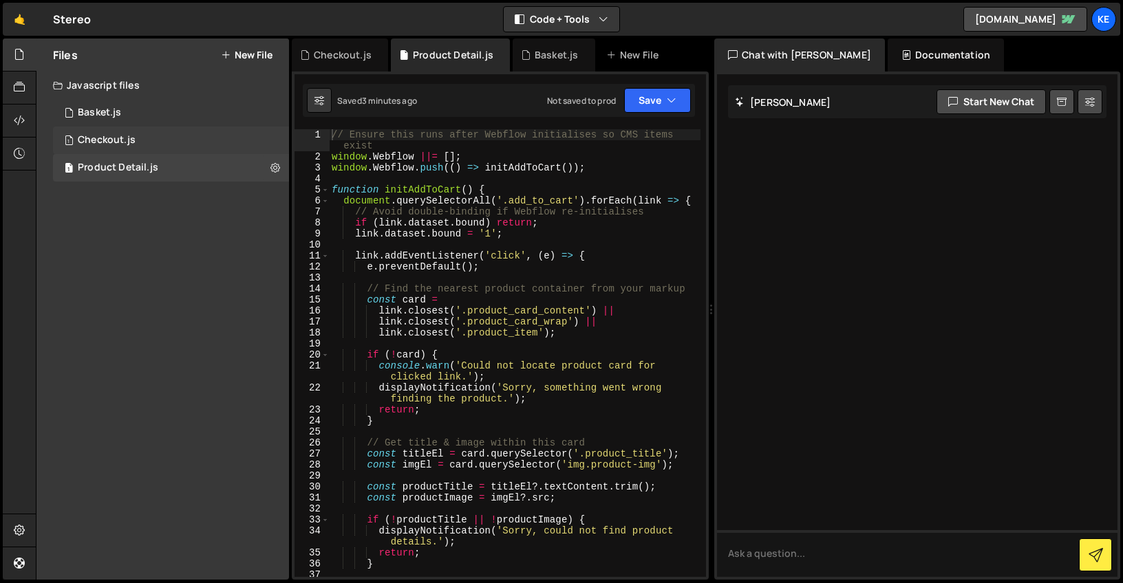
click at [116, 130] on div "1 Checkout.js 0" at bounding box center [171, 141] width 236 height 28
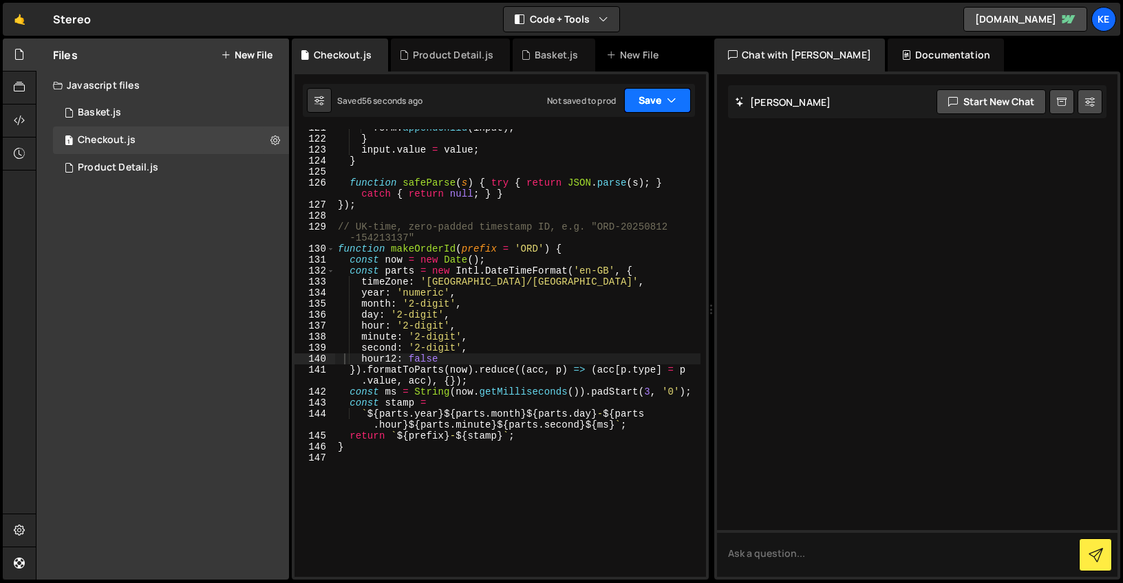
click at [657, 104] on button "Save" at bounding box center [657, 100] width 67 height 25
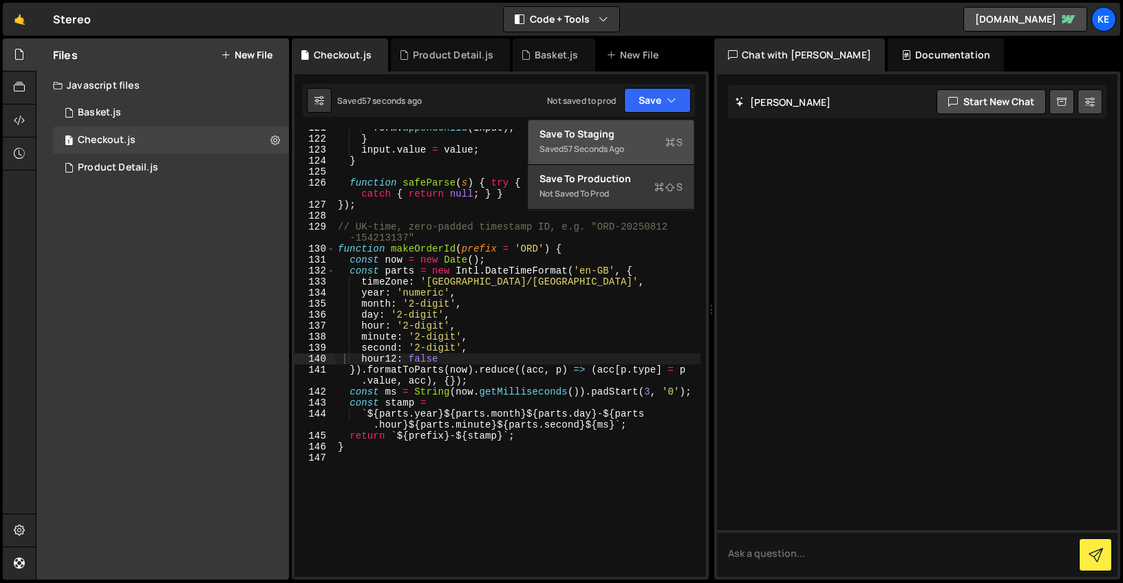
click at [602, 144] on div "57 seconds ago" at bounding box center [593, 149] width 61 height 12
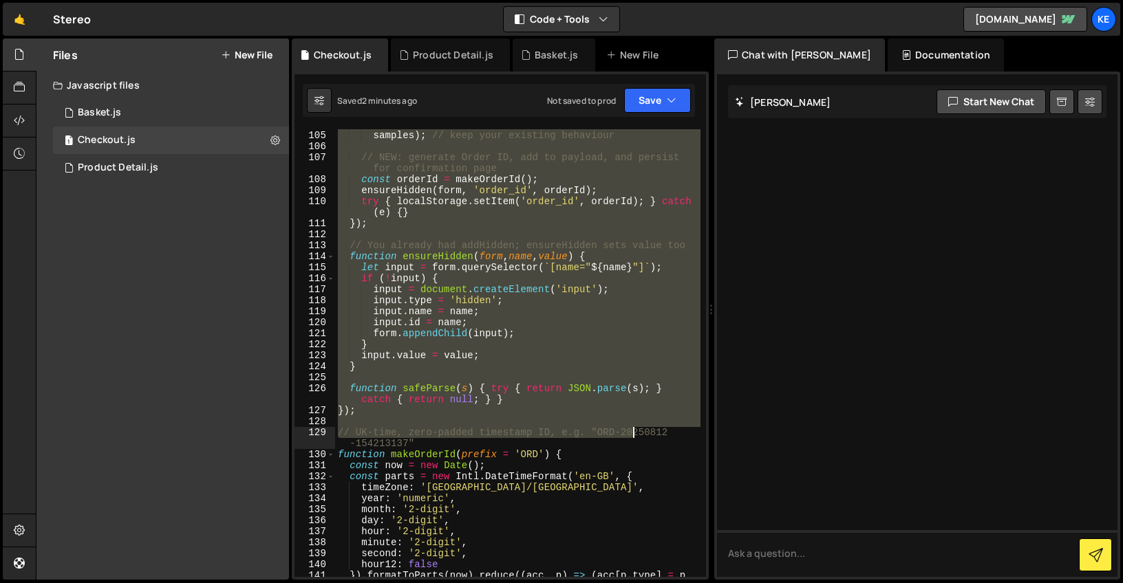
scroll to position [1664, 0]
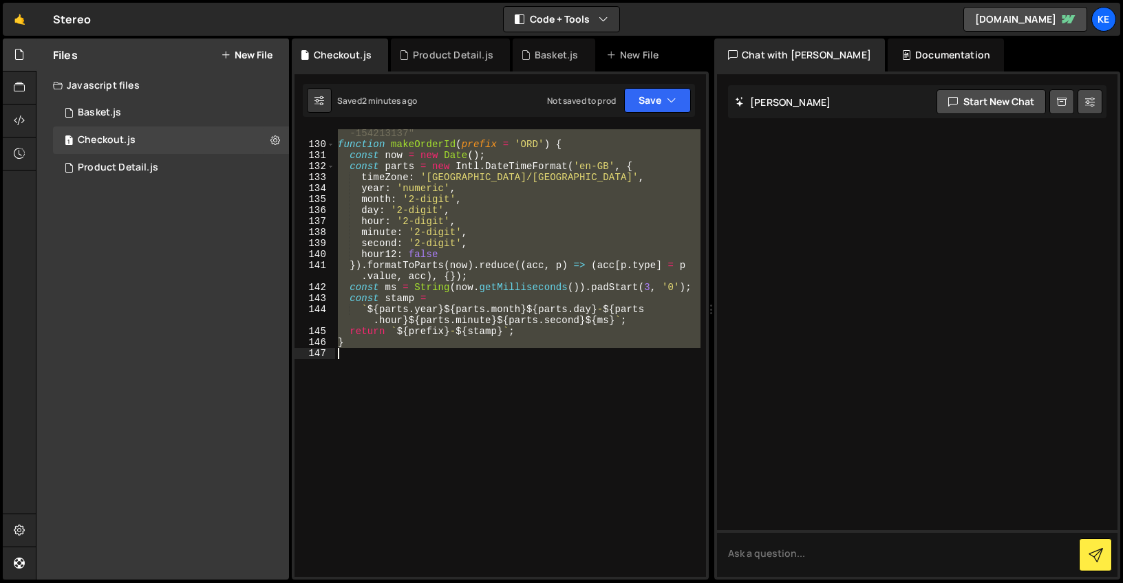
drag, startPoint x: 340, startPoint y: 133, endPoint x: 632, endPoint y: 411, distance: 402.8
click at [632, 411] on div "// UK-time, zero-padded timestamp ID, e.g. "ORD-20250812 -154213137" function m…" at bounding box center [517, 357] width 365 height 481
paste textarea "});"
type textarea "});"
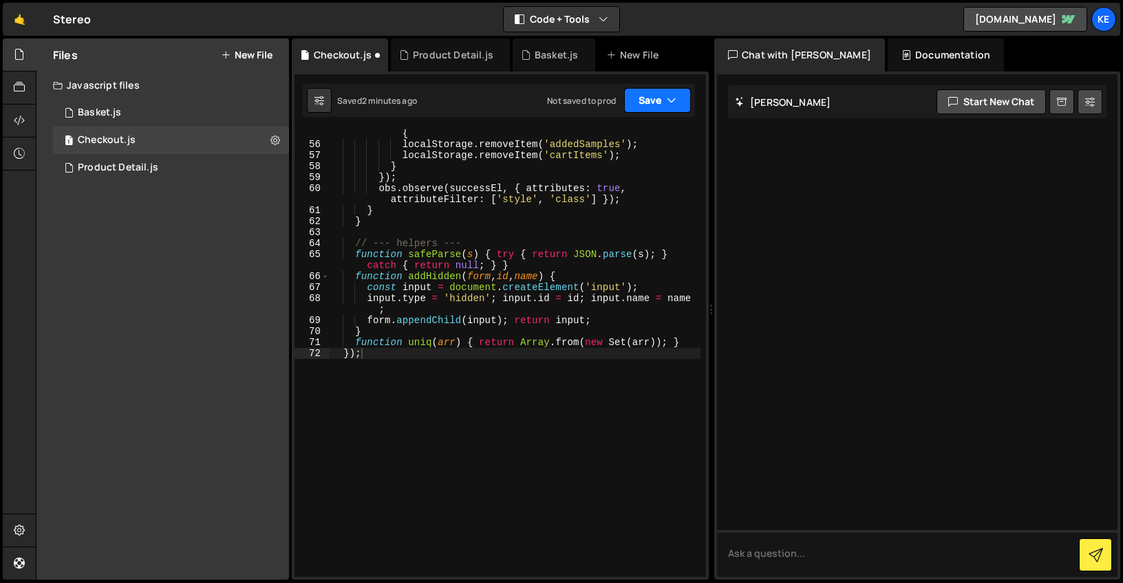
click at [660, 102] on button "Save" at bounding box center [657, 100] width 67 height 25
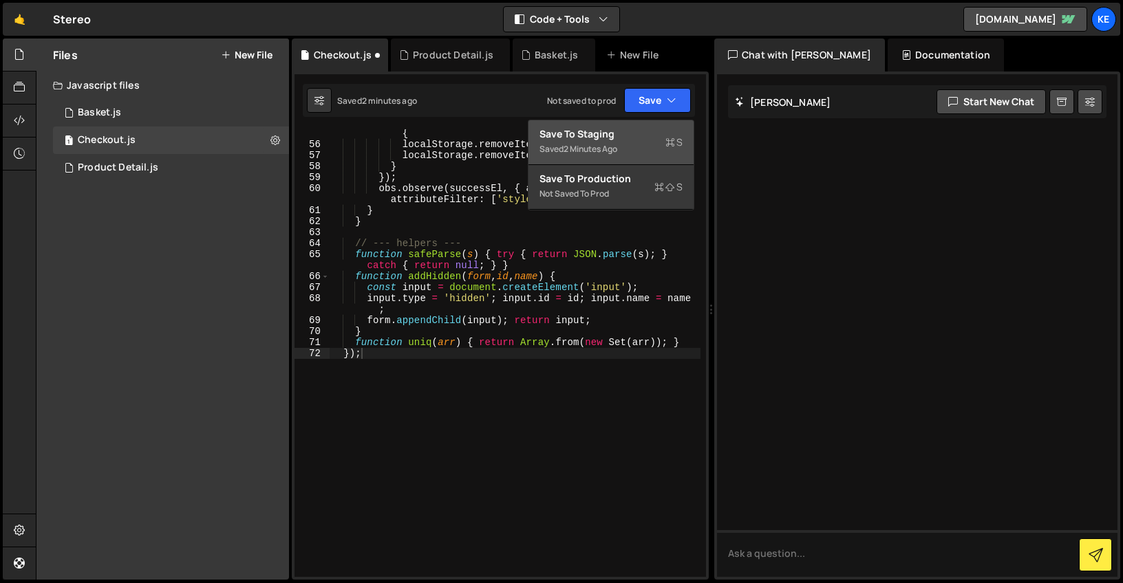
click at [657, 131] on div "Save to Staging S" at bounding box center [610, 134] width 143 height 14
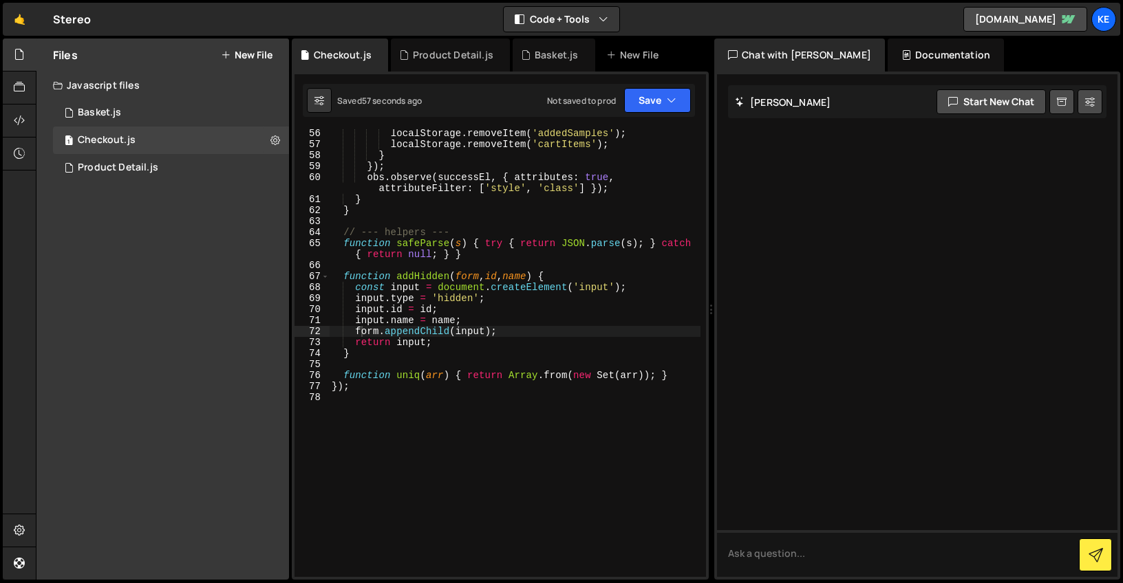
drag, startPoint x: 415, startPoint y: 446, endPoint x: 332, endPoint y: 190, distance: 268.9
click at [370, 306] on div "localStorage . removeItem ( 'addedSamples' ) ; localStorage . removeItem ( 'car…" at bounding box center [514, 363] width 371 height 470
type textarea "[DOMAIN_NAME] = id; [DOMAIN_NAME] = name;"
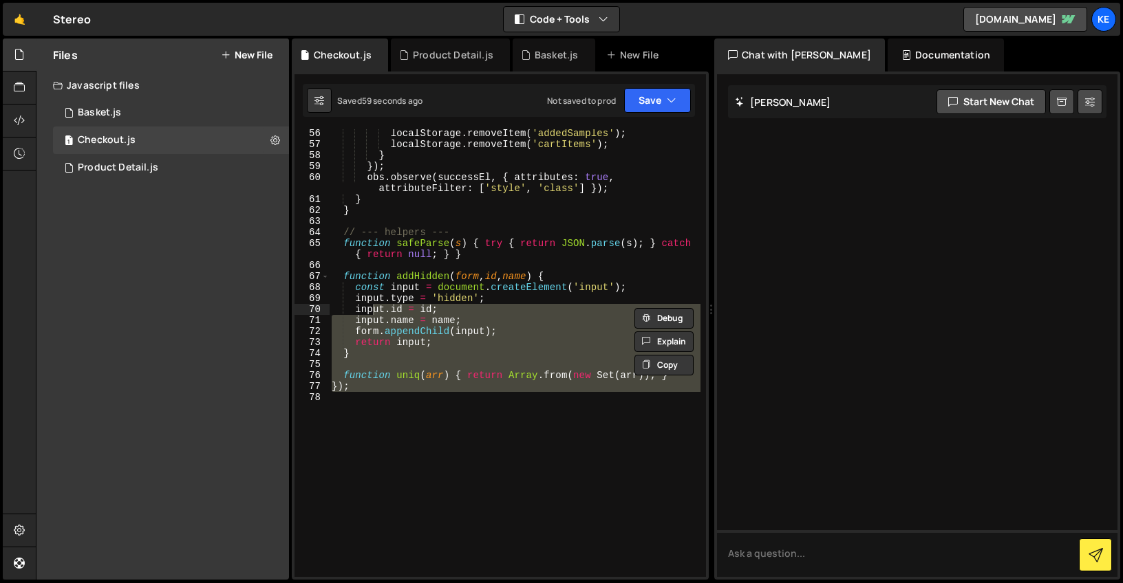
click at [462, 450] on div "localStorage . removeItem ( 'addedSamples' ) ; localStorage . removeItem ( 'car…" at bounding box center [514, 353] width 371 height 448
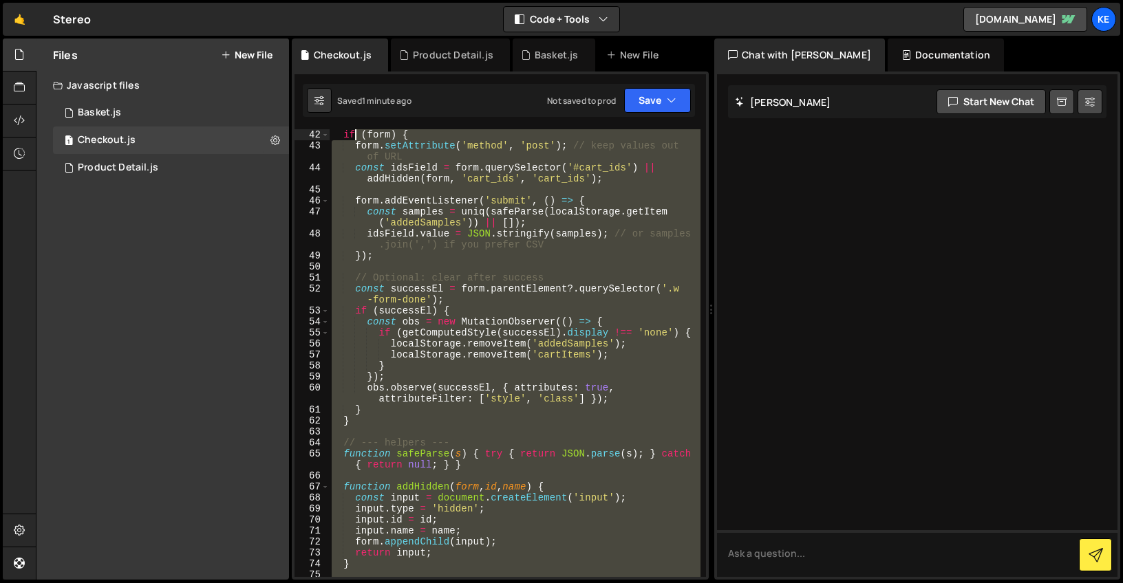
scroll to position [0, 0]
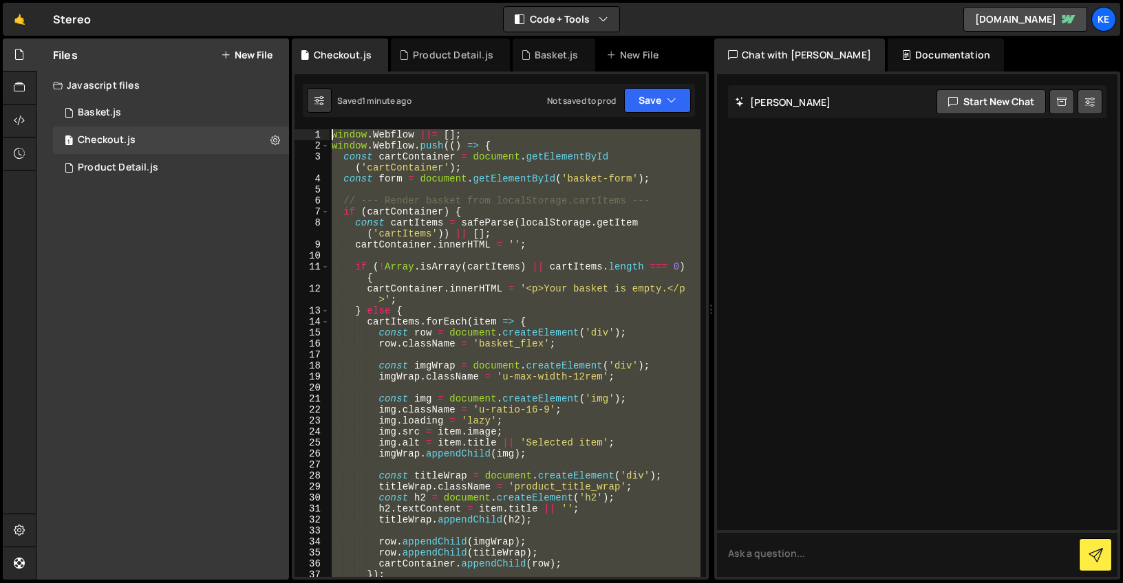
drag, startPoint x: 491, startPoint y: 444, endPoint x: 345, endPoint y: 20, distance: 449.0
click at [345, 20] on div "Hold on a sec... Are you certain you wish to leave this page? Any changes you'v…" at bounding box center [561, 291] width 1123 height 583
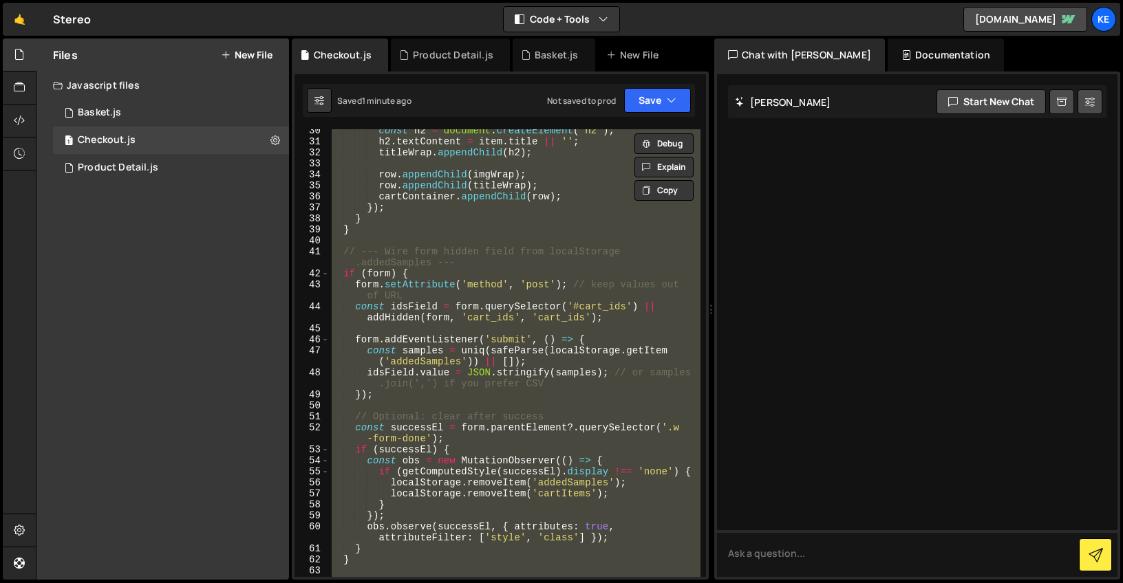
scroll to position [658, 0]
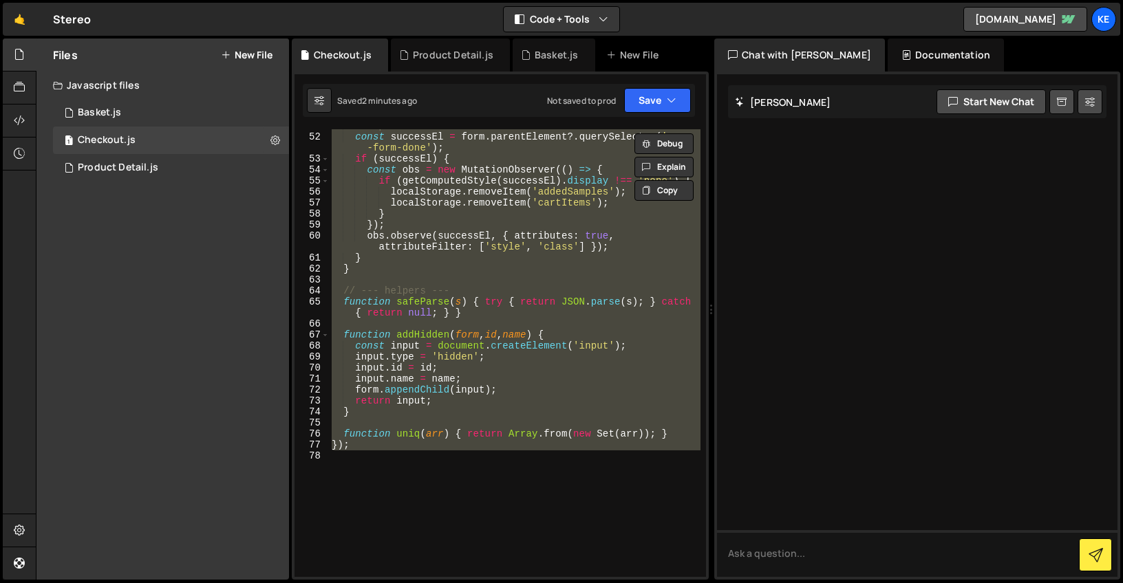
paste textarea "});"
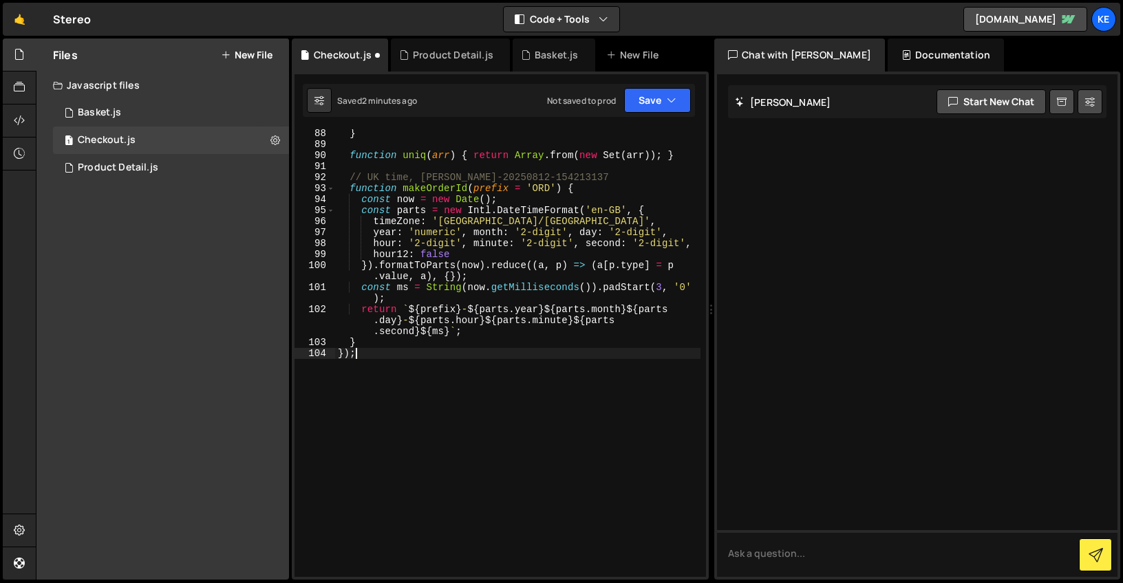
scroll to position [1147, 0]
click at [660, 105] on button "Save" at bounding box center [657, 100] width 67 height 25
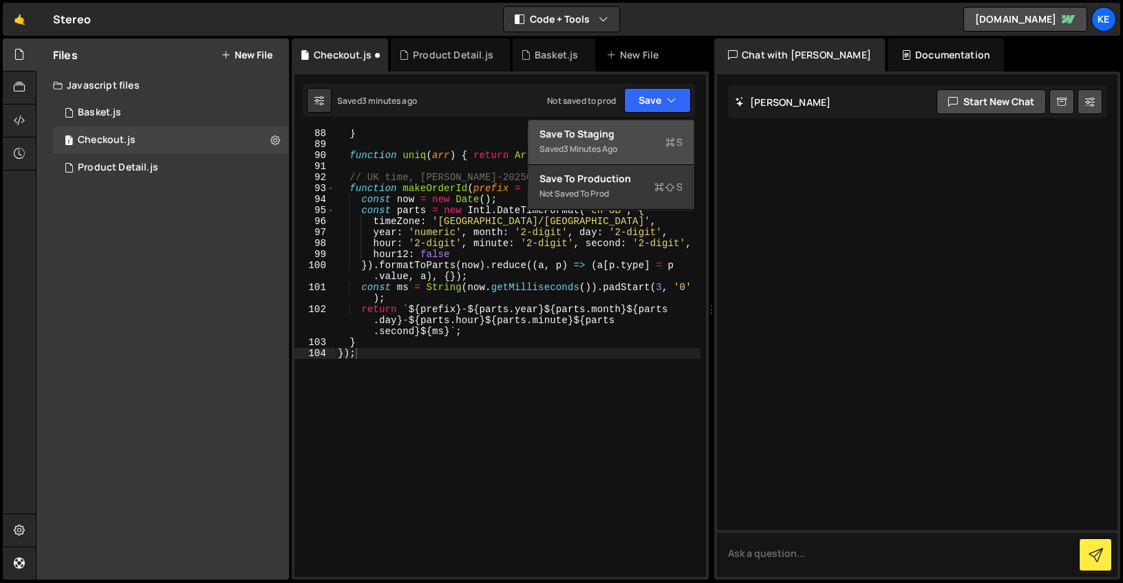
click at [615, 138] on div "Save to Staging S" at bounding box center [610, 134] width 143 height 14
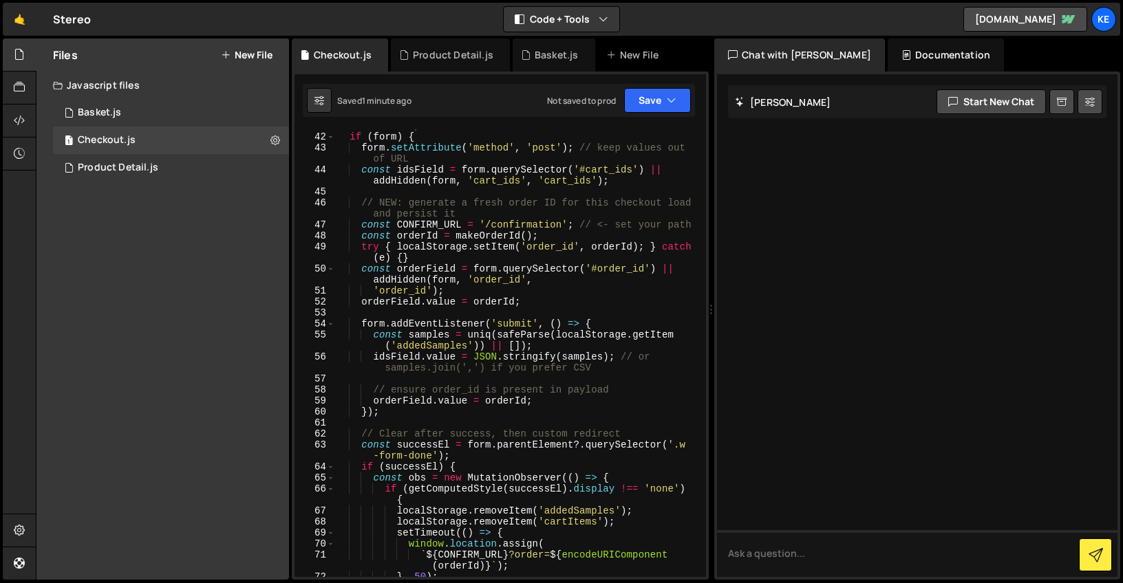
scroll to position [455, 0]
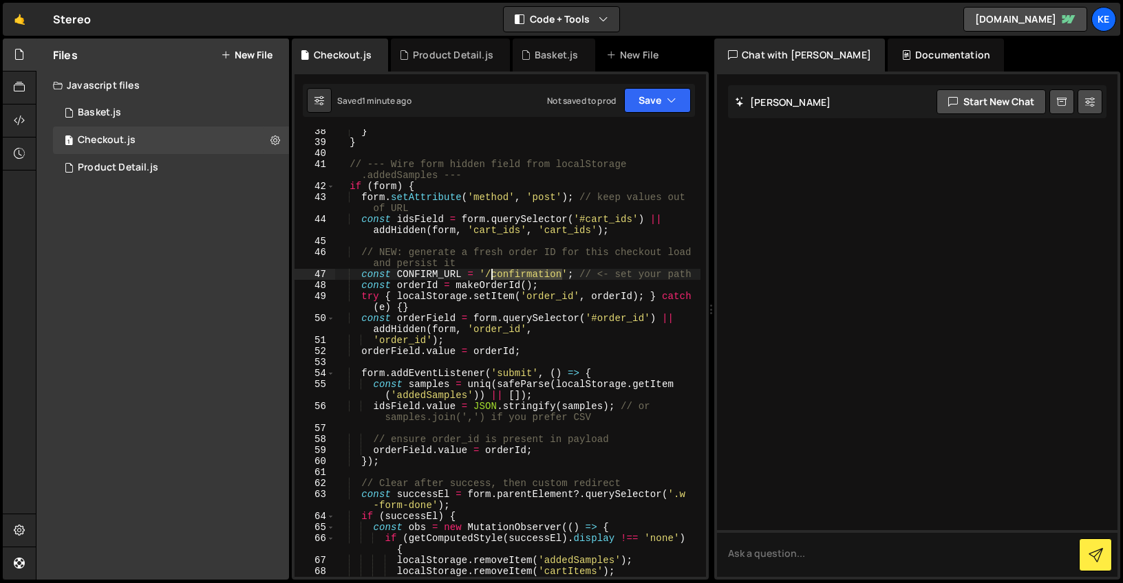
drag, startPoint x: 563, startPoint y: 275, endPoint x: 493, endPoint y: 276, distance: 69.5
click at [493, 276] on div "} } // --- Wire form hidden field from localStorage .addedSamples --- if ( form…" at bounding box center [517, 361] width 365 height 470
paste textarea "order-"
type textarea "const CONFIRM_URL = '/order-confirmation'; // <- set your path"
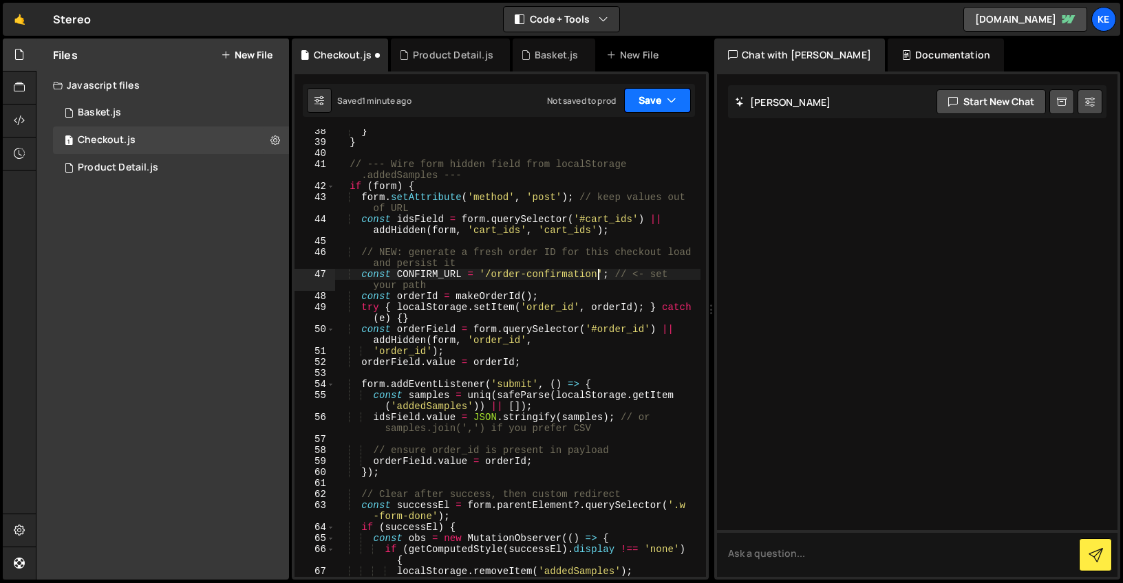
click at [650, 107] on button "Save" at bounding box center [657, 100] width 67 height 25
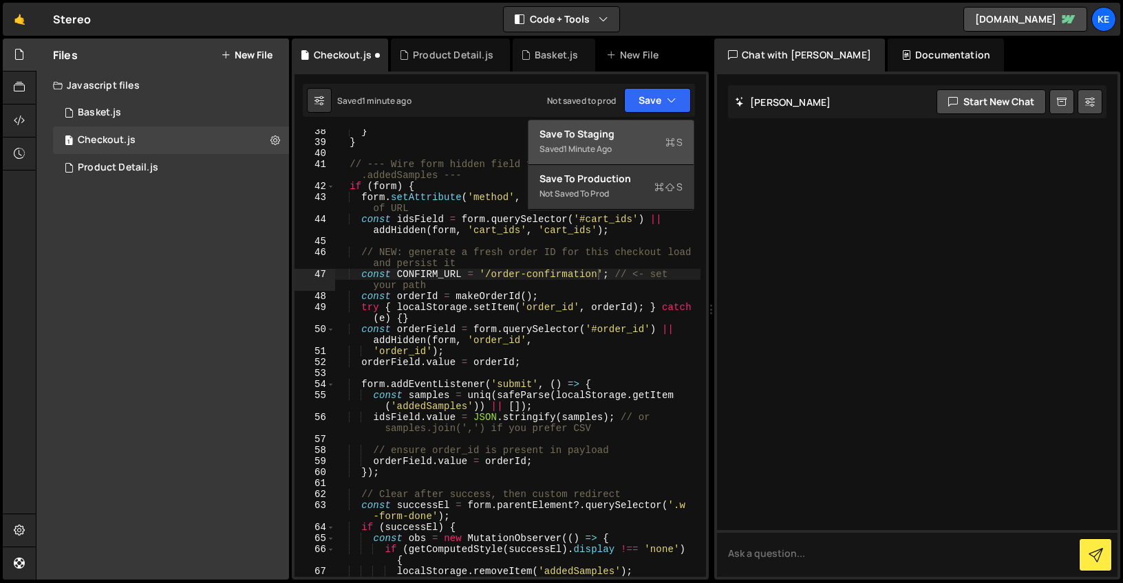
click at [622, 135] on div "Save to Staging S" at bounding box center [610, 134] width 143 height 14
